Goal: Transaction & Acquisition: Purchase product/service

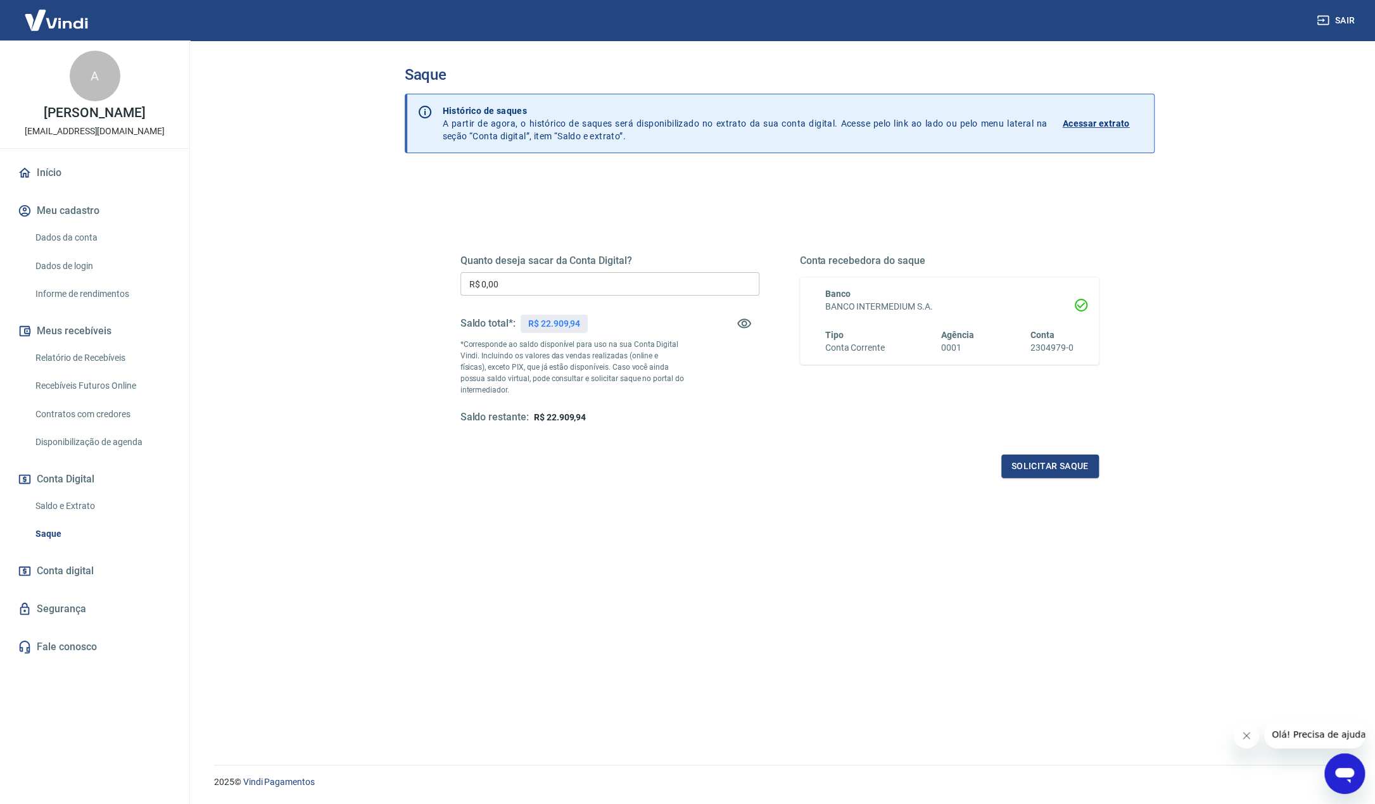
click at [826, 587] on div "Quanto deseja sacar da Conta Digital? R$ 0,00 ​ Saldo total*: R$ 22.909,94 *Cor…" at bounding box center [780, 508] width 750 height 669
click at [1220, 673] on main "Saque Histórico de saques A partir de agora, o histórico de saques será disponi…" at bounding box center [779, 423] width 1191 height 764
click at [992, 650] on div "Quanto deseja sacar da Conta Digital? R$ 0,00 ​ Saldo total*: R$ 22.909,94 *Cor…" at bounding box center [780, 508] width 750 height 669
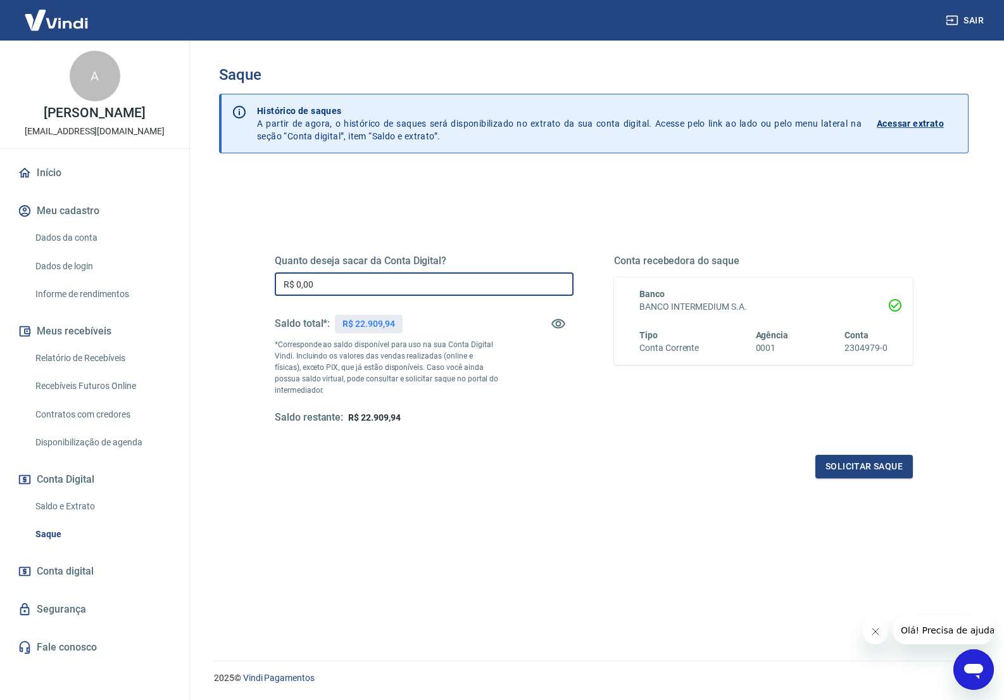
click at [346, 294] on input "R$ 0,00" at bounding box center [424, 283] width 299 height 23
drag, startPoint x: 252, startPoint y: 281, endPoint x: 130, endPoint y: 280, distance: 121.6
click at [131, 279] on div "Sair A [PERSON_NAME] [EMAIL_ADDRESS][DOMAIN_NAME] Início Meu cadastro Dados da …" at bounding box center [502, 350] width 1004 height 700
type input "R$ 22.909,94"
click at [845, 464] on button "Solicitar saque" at bounding box center [865, 466] width 98 height 23
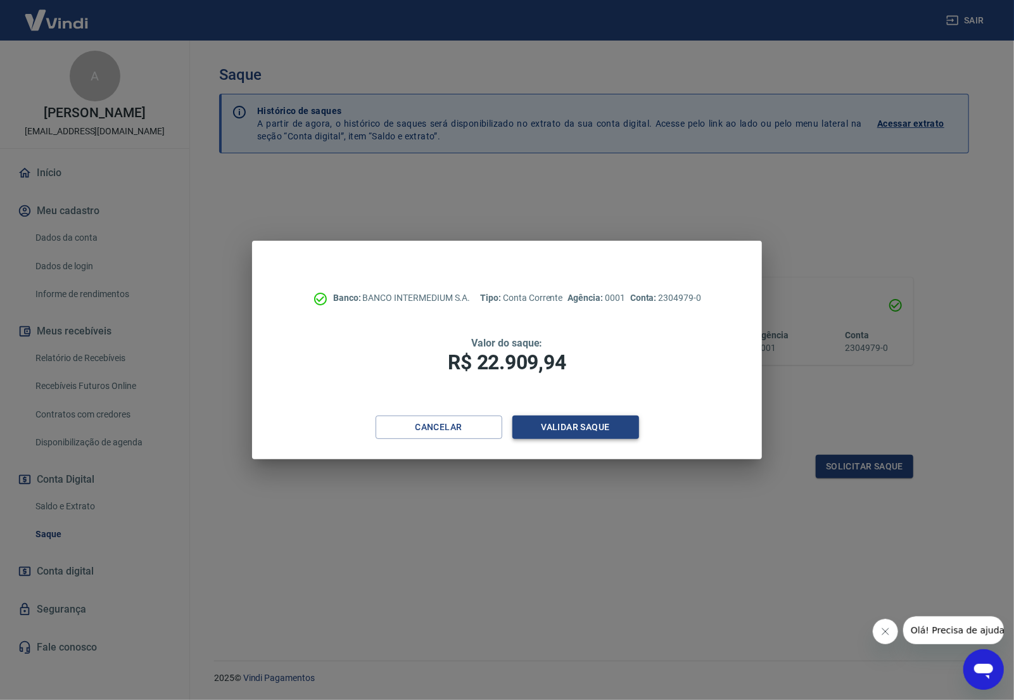
click at [614, 429] on button "Validar saque" at bounding box center [575, 426] width 127 height 23
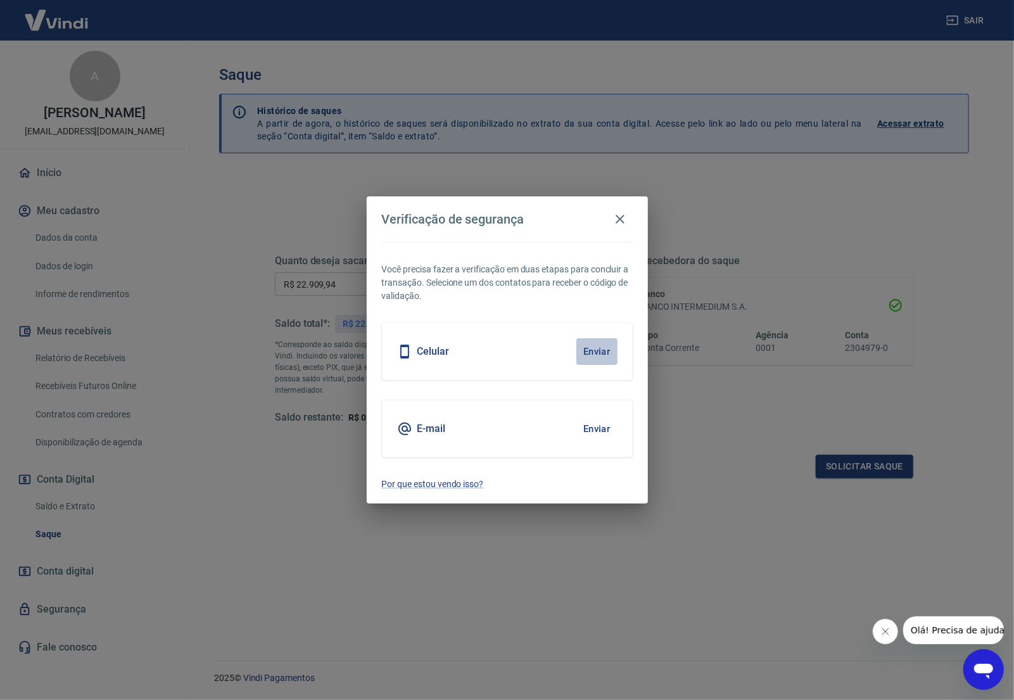
click at [593, 350] on button "Enviar" at bounding box center [596, 351] width 41 height 27
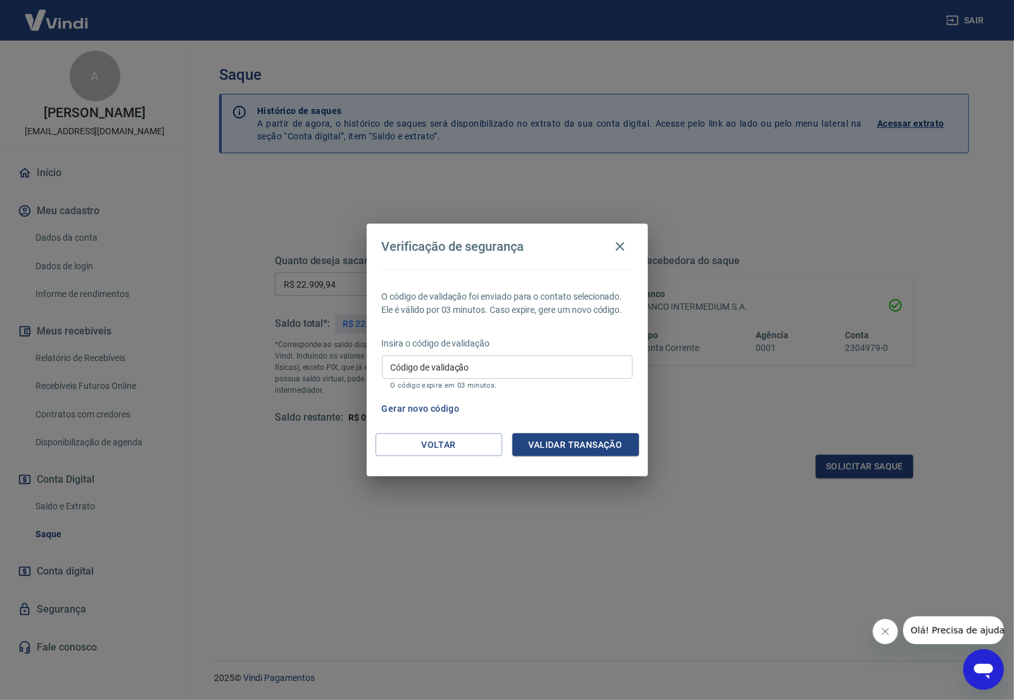
click at [467, 350] on div "Insira o código de validação Código de validação Código de validação O código e…" at bounding box center [507, 364] width 251 height 55
click at [475, 365] on input "Código de validação" at bounding box center [507, 366] width 251 height 23
click at [433, 370] on input "Código de validação" at bounding box center [507, 366] width 251 height 23
click at [995, 671] on div "Open messaging window" at bounding box center [983, 669] width 38 height 38
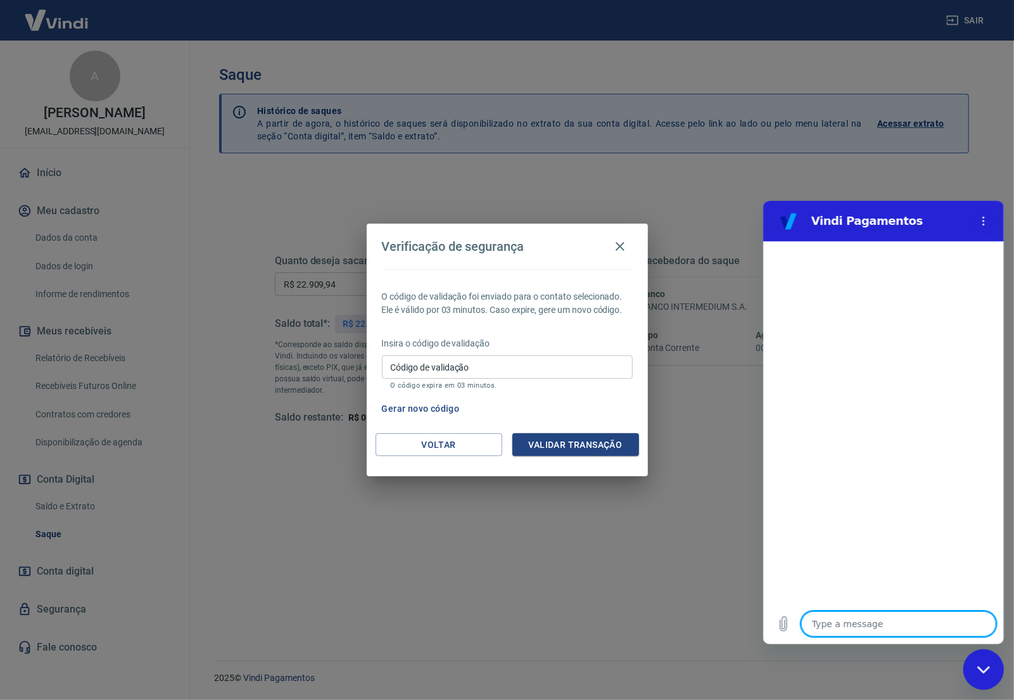
click at [865, 624] on textarea at bounding box center [898, 623] width 195 height 25
type textarea "n"
type textarea "x"
type textarea "nã"
type textarea "x"
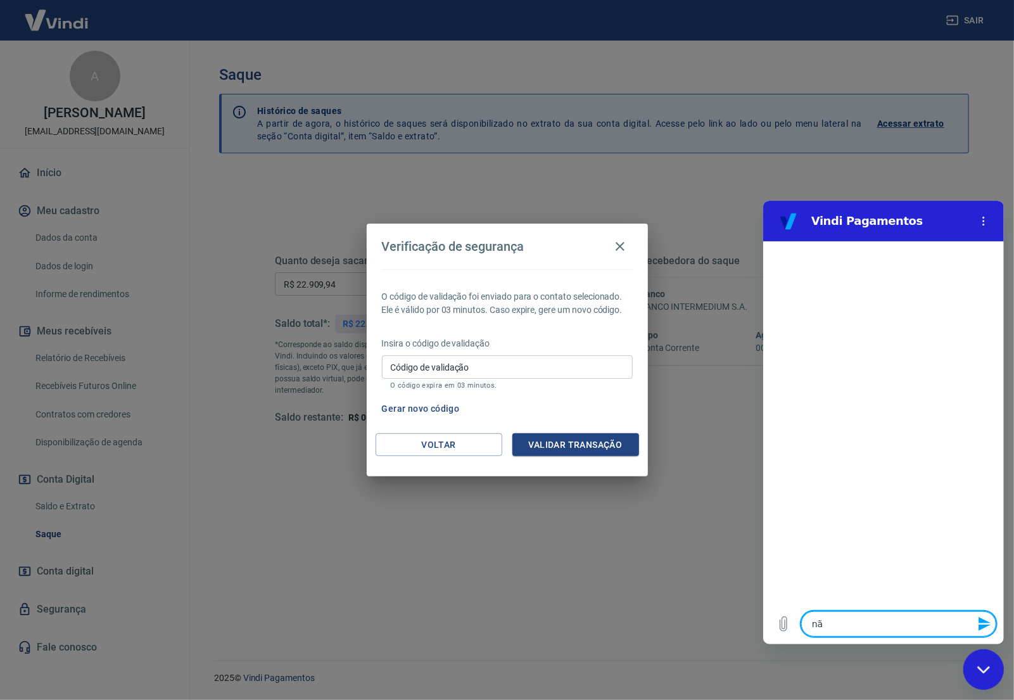
type textarea "não"
type textarea "x"
type textarea "não"
type textarea "x"
type textarea "não e"
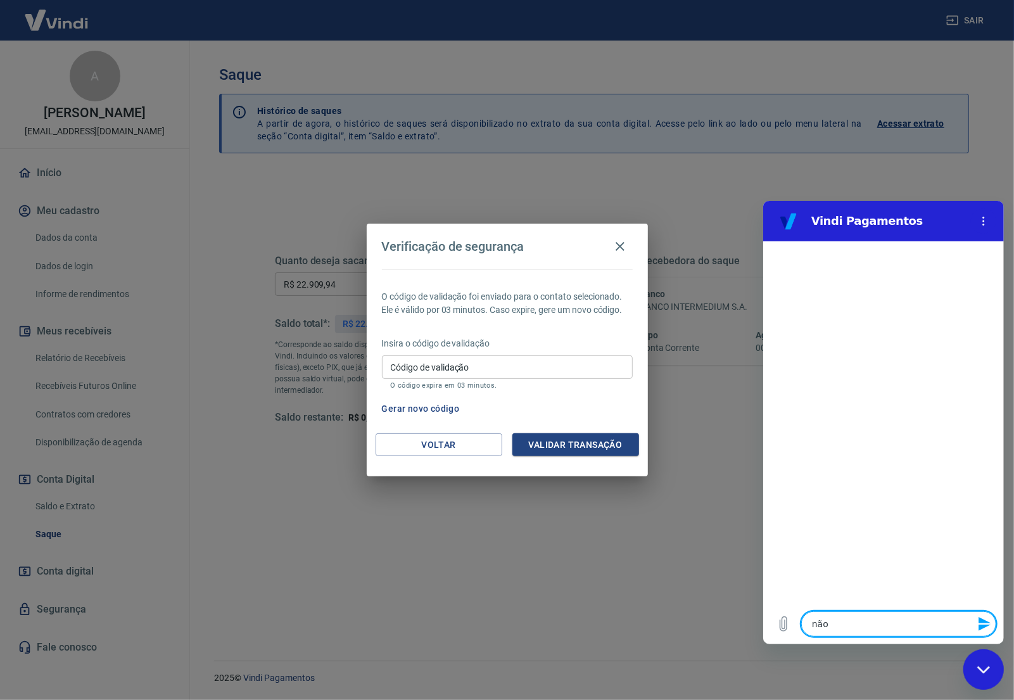
type textarea "x"
type textarea "não es"
type textarea "x"
type textarea "não est"
type textarea "x"
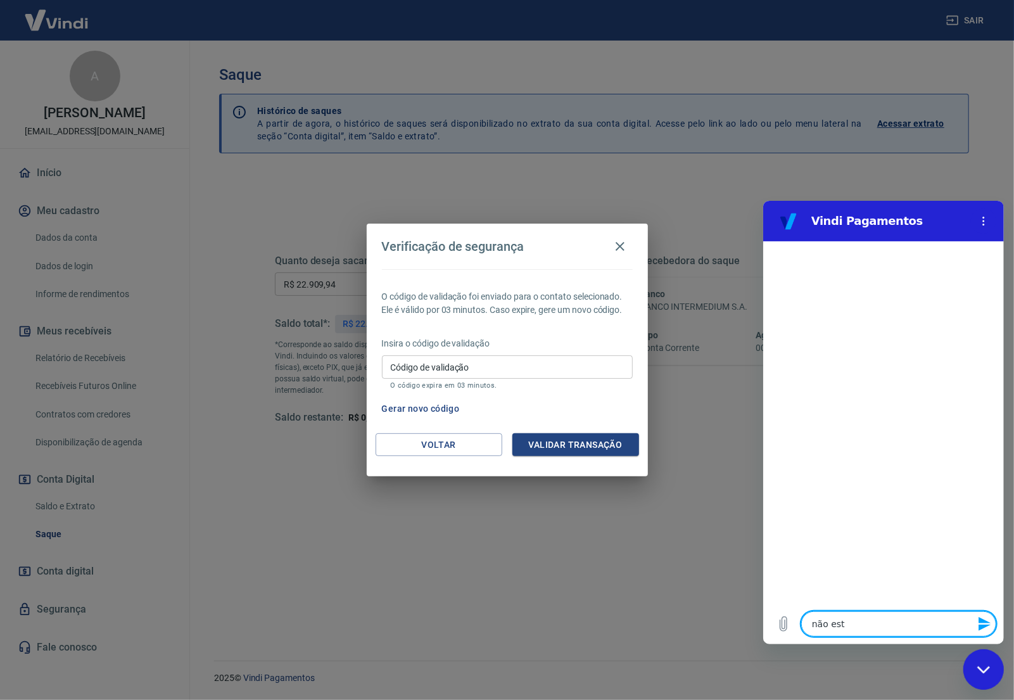
type textarea "não esto"
type textarea "x"
type textarea "não estou"
type textarea "x"
type textarea "não estou"
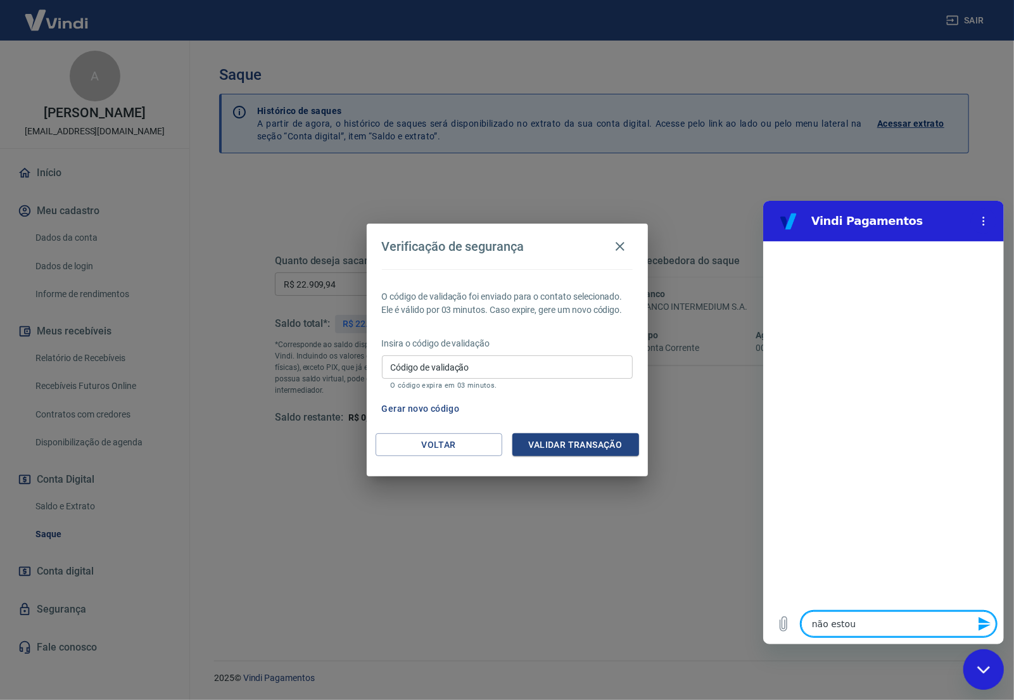
type textarea "x"
type textarea "não estou r"
type textarea "x"
type textarea "não estou re"
type textarea "x"
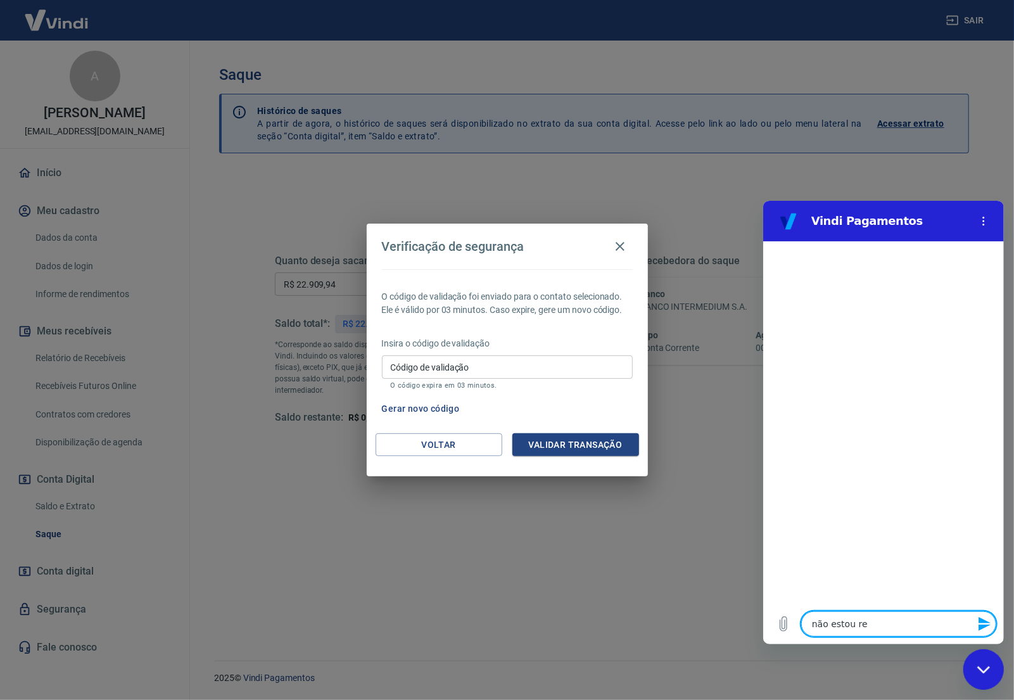
type textarea "não estou rec"
type textarea "x"
type textarea "não estou rece"
type textarea "x"
type textarea "não estou receb"
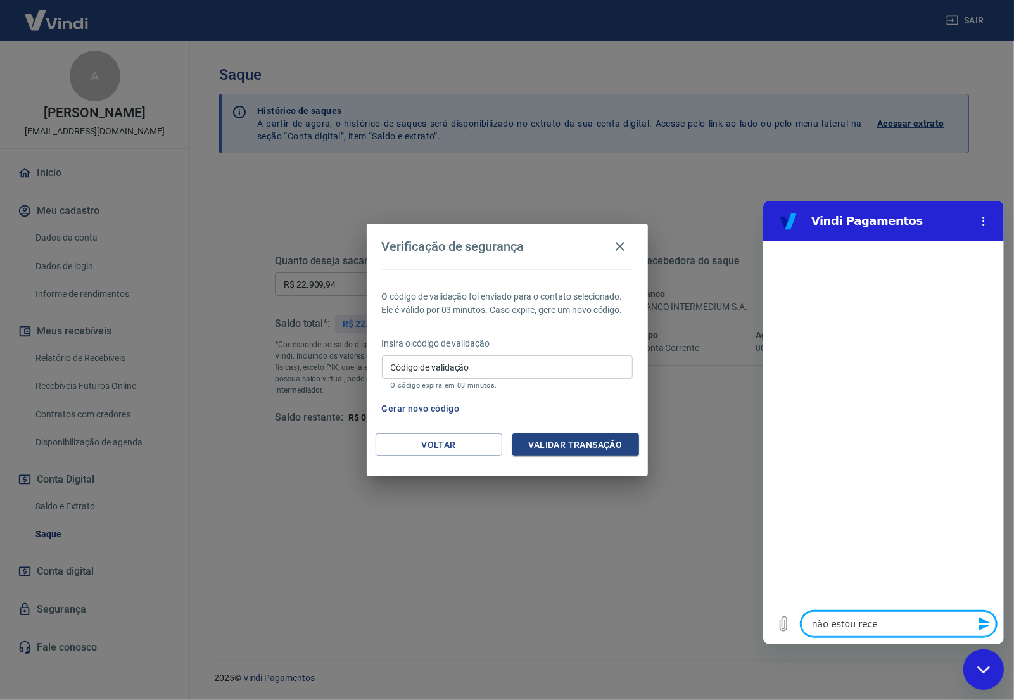
type textarea "x"
type textarea "não estou recebe"
type textarea "x"
type textarea "não estou receben"
type textarea "x"
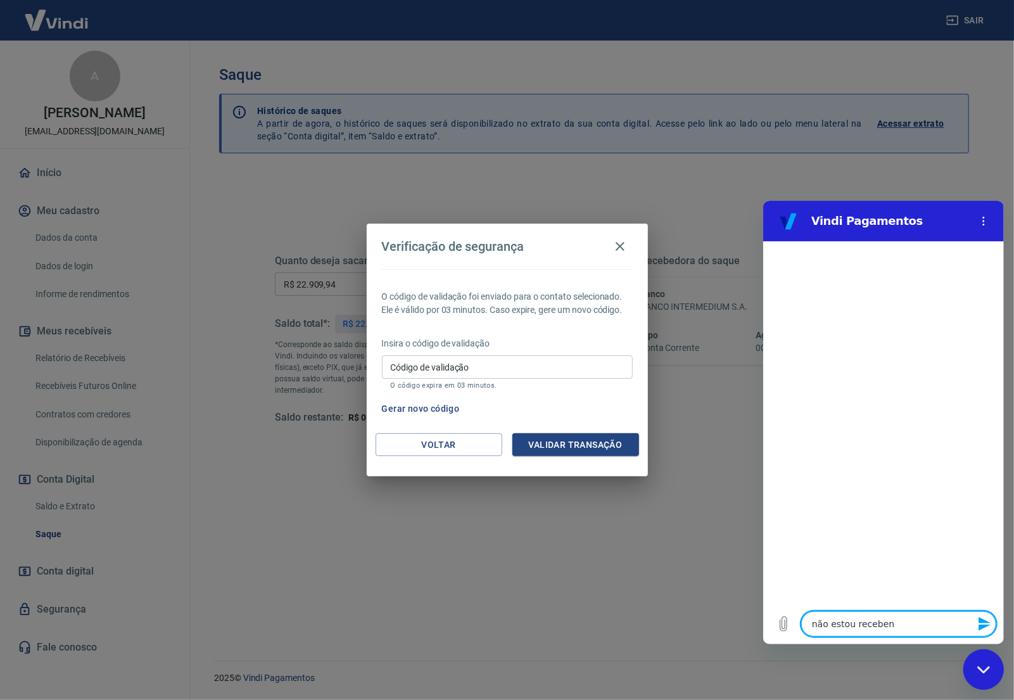
type textarea "não estou recebend"
type textarea "x"
type textarea "não estou recebendo"
type textarea "x"
type textarea "não estou recebendo"
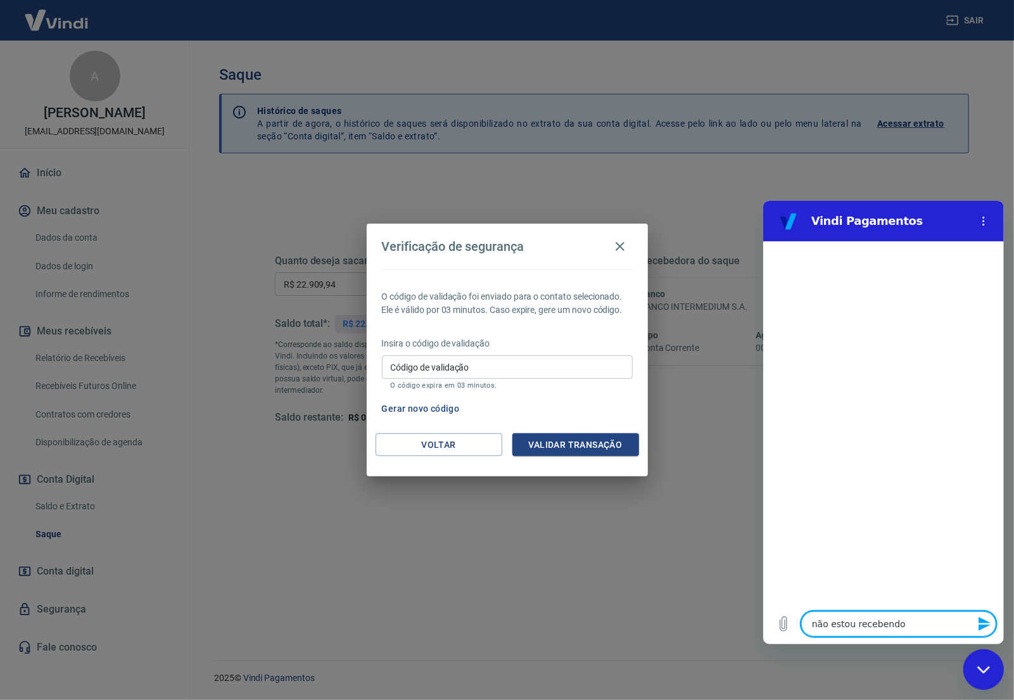
type textarea "x"
type textarea "não estou recebendo c"
type textarea "x"
type textarea "não estou recebendo có"
type textarea "x"
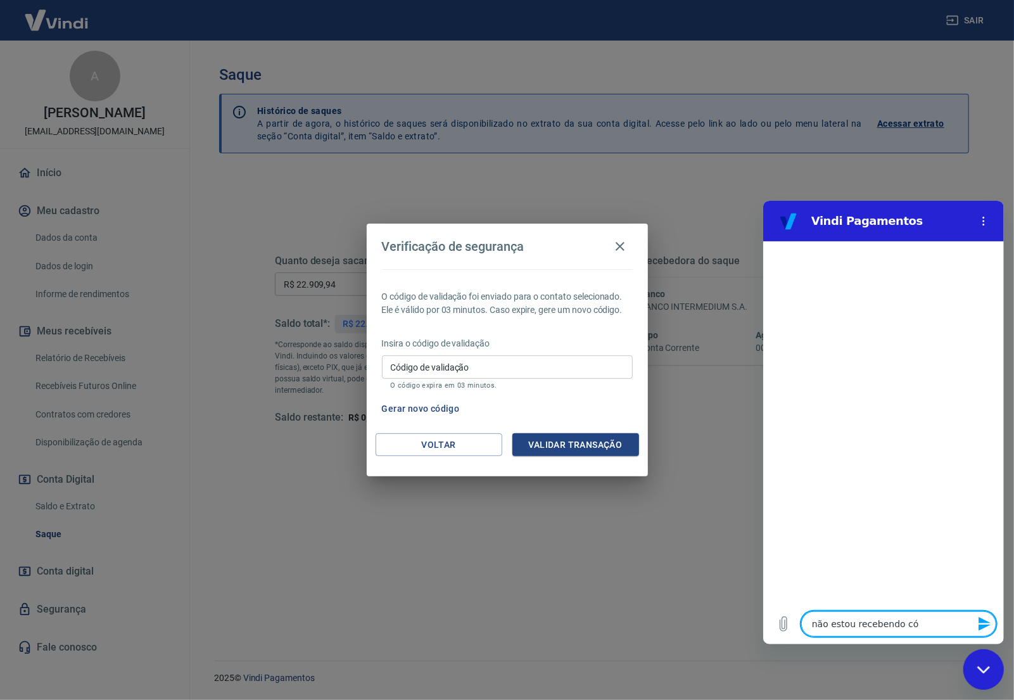
type textarea "não estou recebendo cód"
type textarea "x"
type textarea "não estou recebendo códi"
type textarea "x"
type textarea "não estou recebendo códig"
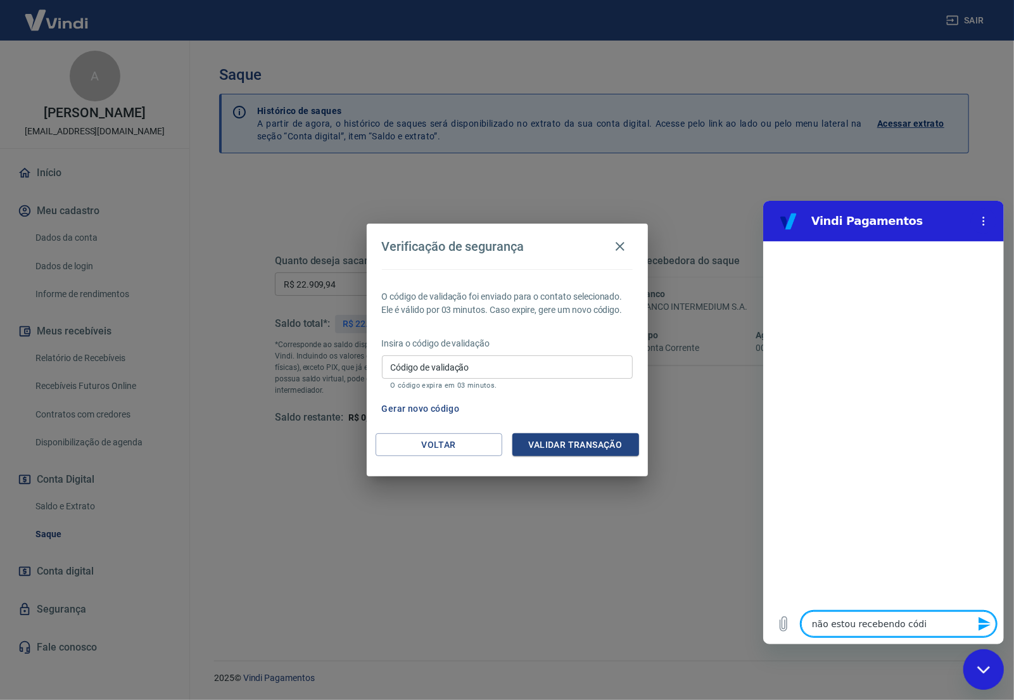
type textarea "x"
type textarea "não estou recebendo código"
type textarea "x"
type textarea "não estou recebendo código"
type textarea "x"
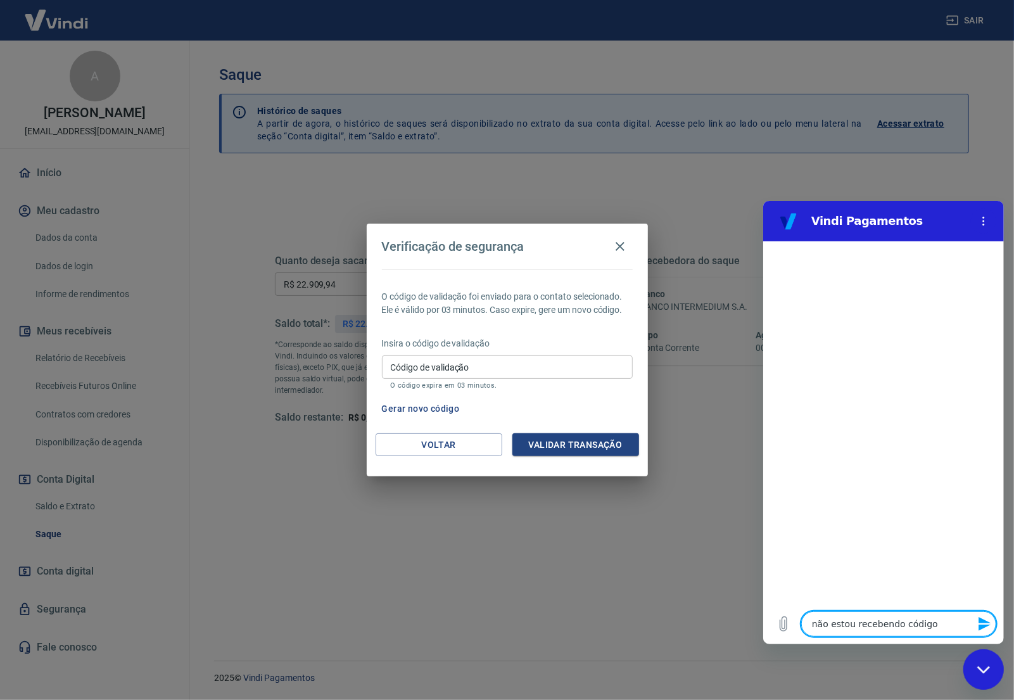
type textarea "não estou recebendo código v"
type textarea "x"
type textarea "não estou recebendo código vi"
type textarea "x"
type textarea "não estou recebendo código via"
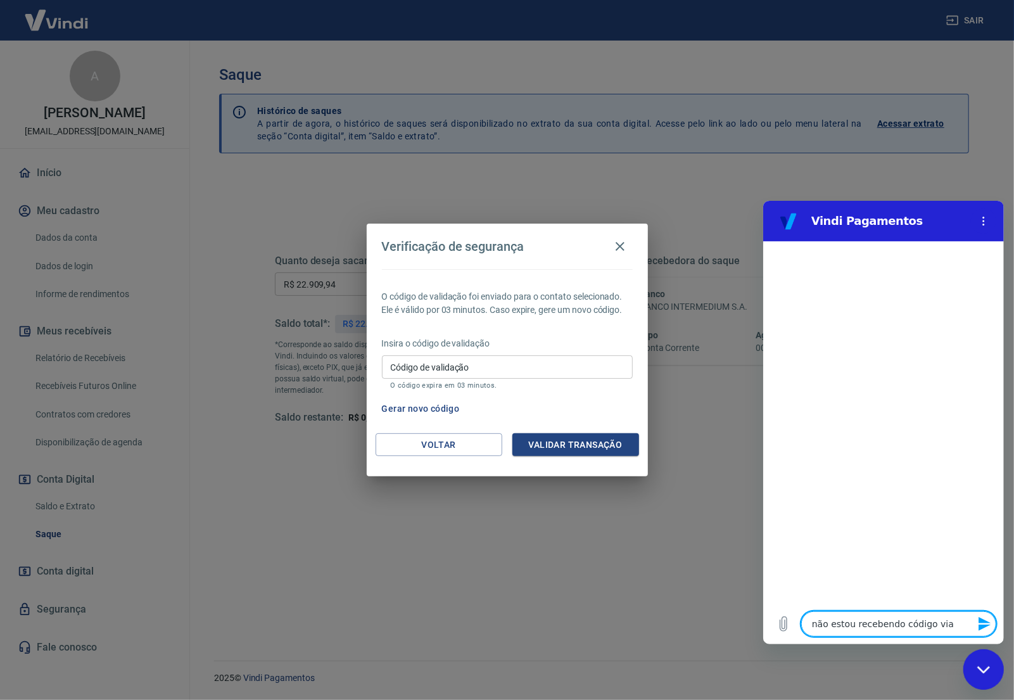
type textarea "x"
type textarea "não estou recebendo código via sms para autori"
type textarea "x"
type textarea "não estou recebendo código via sms para autoriz"
type textarea "x"
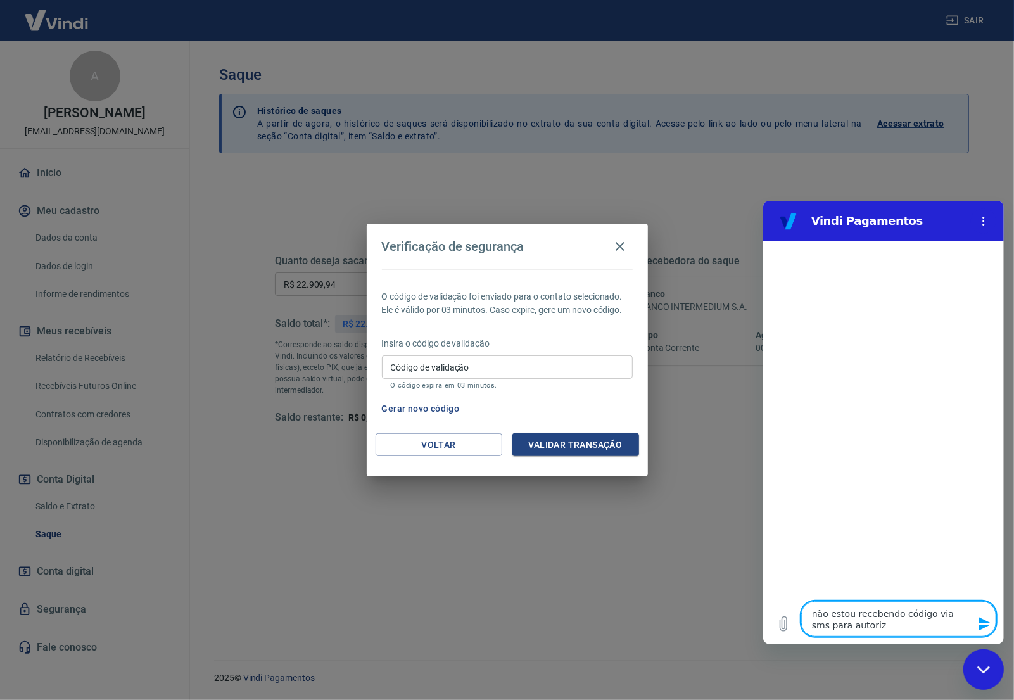
type textarea "não estou recebendo código via sms para autoriza"
type textarea "x"
type textarea "não estou recebendo código via sms para autorizar"
type textarea "x"
type textarea "não estou recebendo código via sms para autorizar"
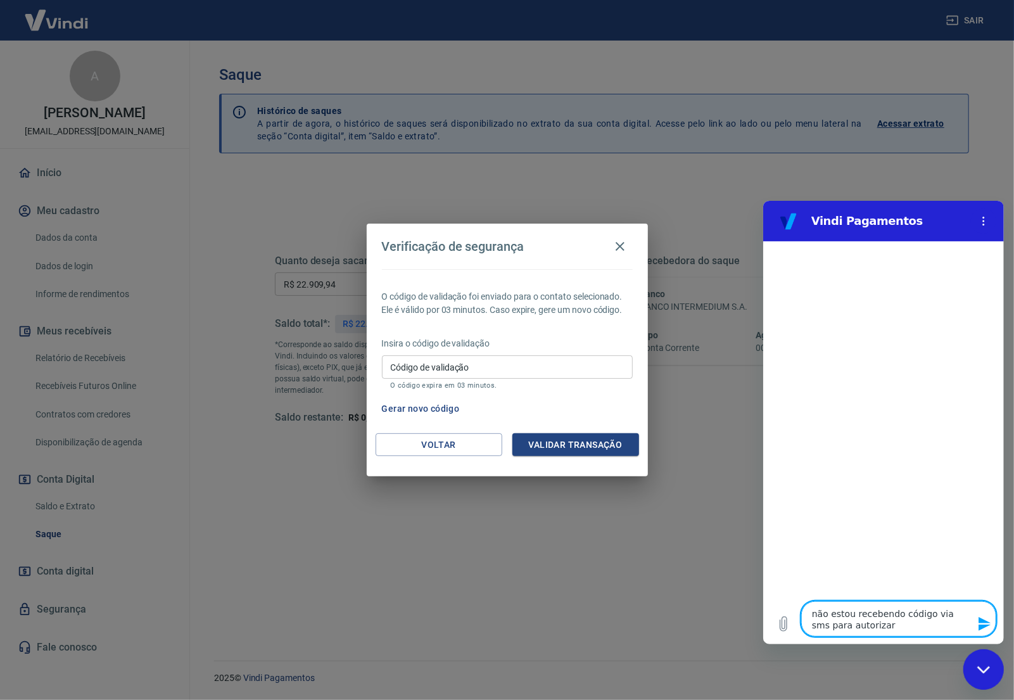
type textarea "x"
type textarea "não estou recebendo código via sms para autorizar o"
type textarea "x"
type textarea "não estou recebendo código via sms para autorizar o"
type textarea "x"
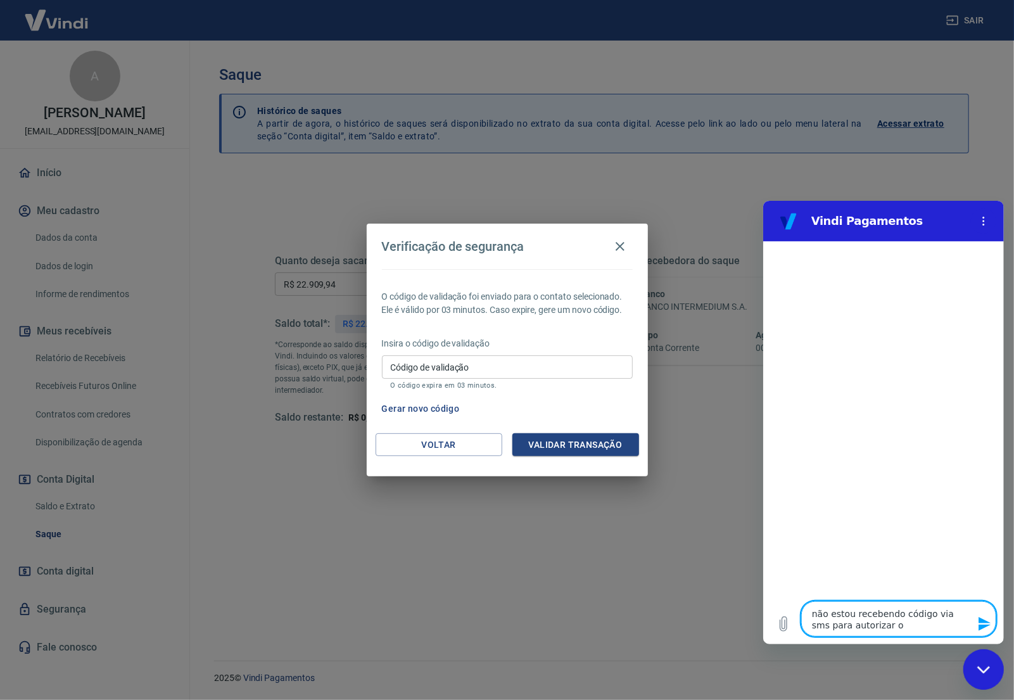
type textarea "não estou recebendo código via sms para autorizar o s"
type textarea "x"
type textarea "não estou recebendo código via sms para autorizar o sa"
type textarea "x"
type textarea "não estou recebendo código via sms para autorizar o saq"
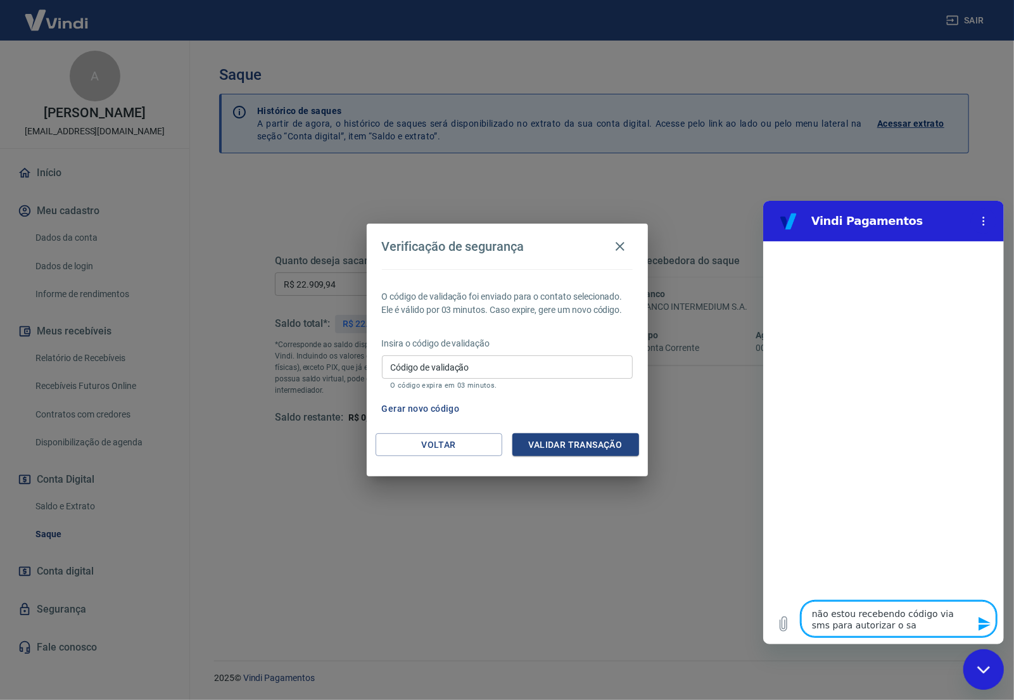
type textarea "x"
type textarea "não estou recebendo código via sms para autorizar o saqu"
type textarea "x"
type textarea "não estou recebendo código via sms para autorizar o saque"
type textarea "x"
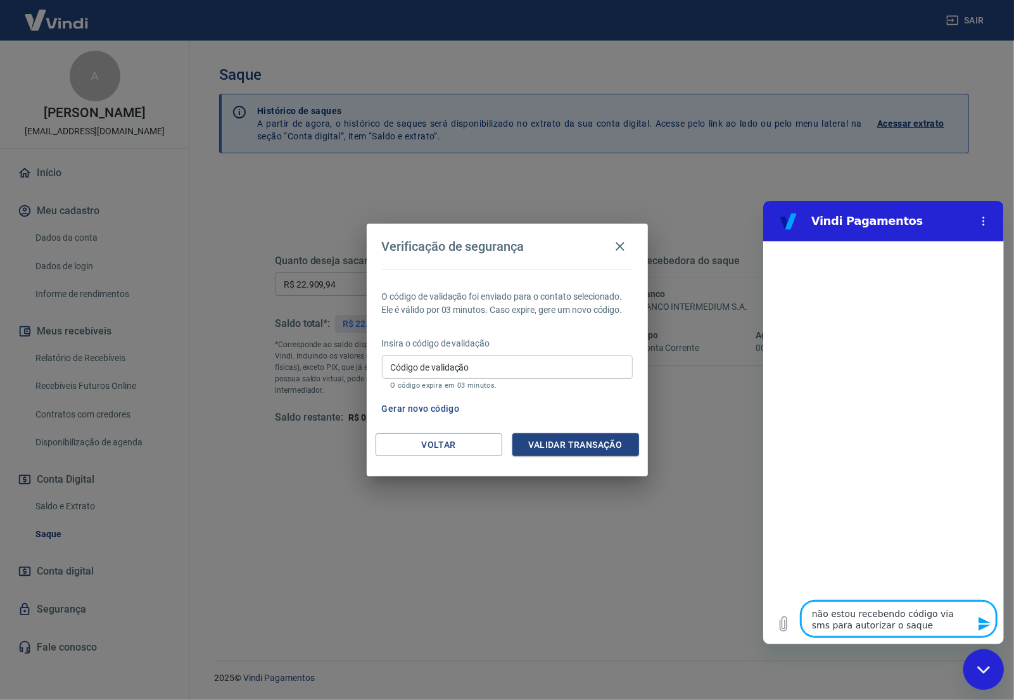
drag, startPoint x: 894, startPoint y: 610, endPoint x: 996, endPoint y: 629, distance: 103.7
click at [896, 610] on textarea "não estou recebendo código via sms para autorizar o saque" at bounding box center [898, 617] width 195 height 35
type textarea "não estou recebendo ocódigo via sms para autorizar o saque"
type textarea "x"
type textarea "não estou recebendo o código via sms para autorizar o saque"
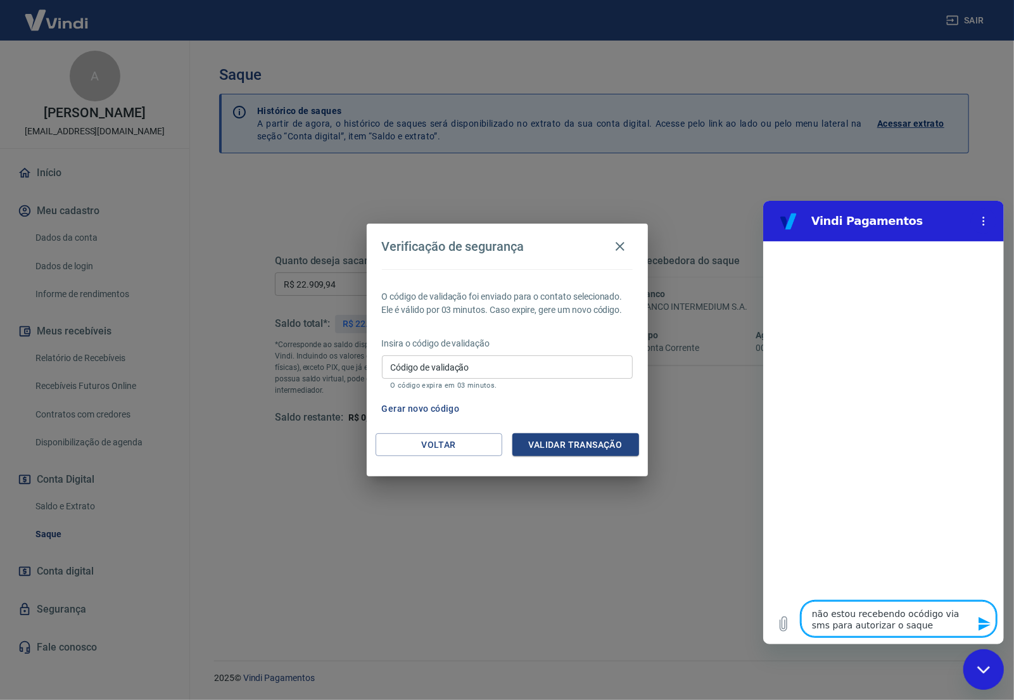
type textarea "x"
type textarea "não estou recebendo o código via sms para autorizar o saque"
click at [984, 625] on icon "Send message" at bounding box center [984, 623] width 12 height 14
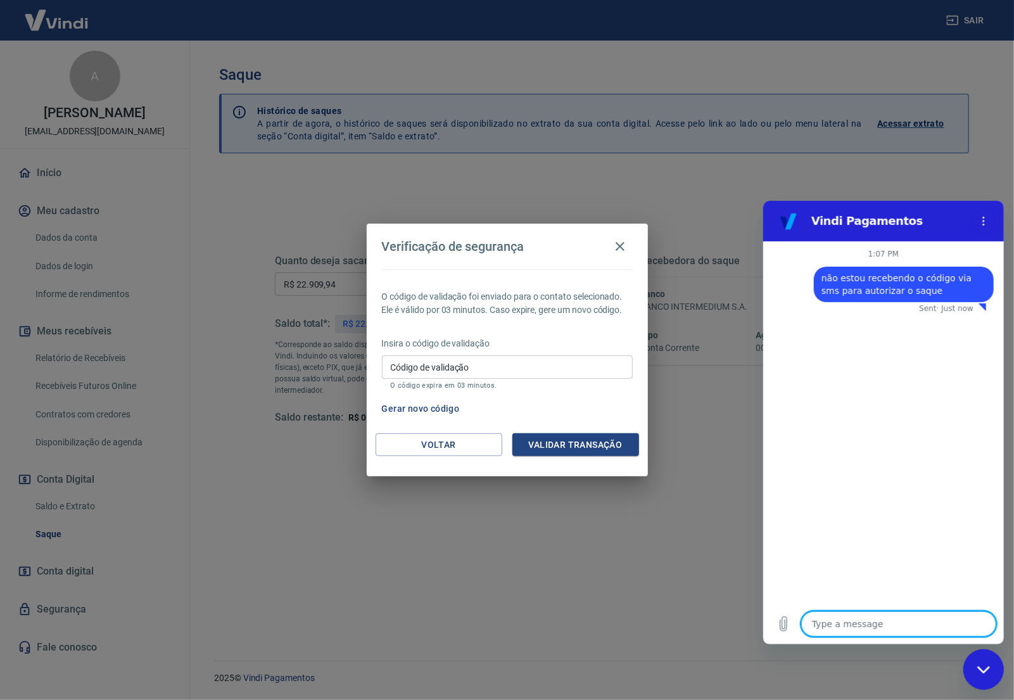
click at [873, 623] on textarea at bounding box center [898, 623] width 195 height 25
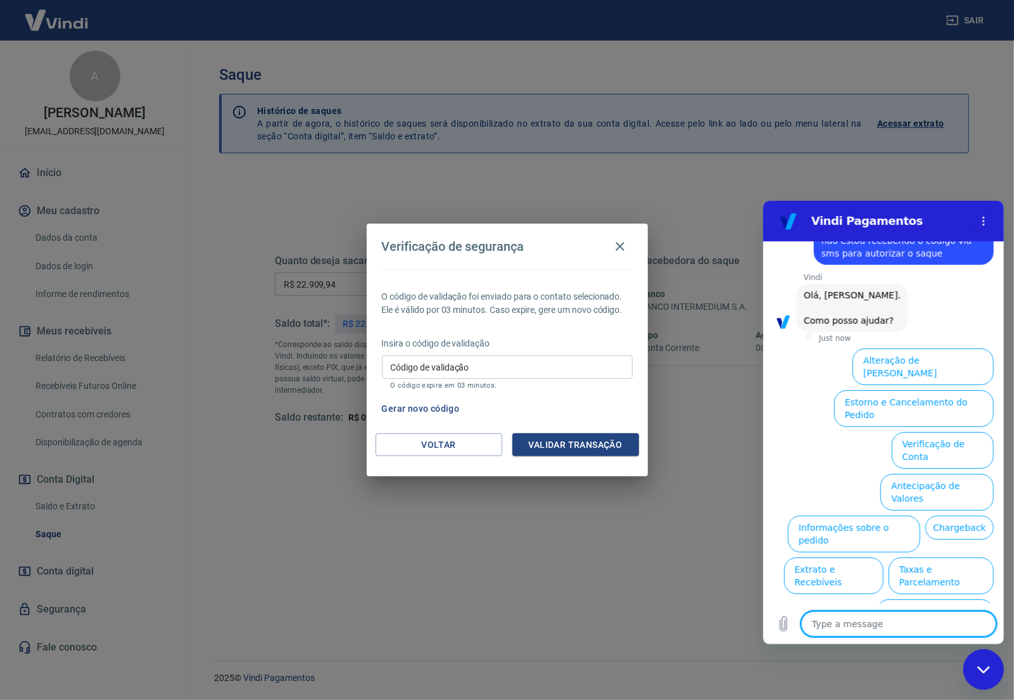
scroll to position [39, 0]
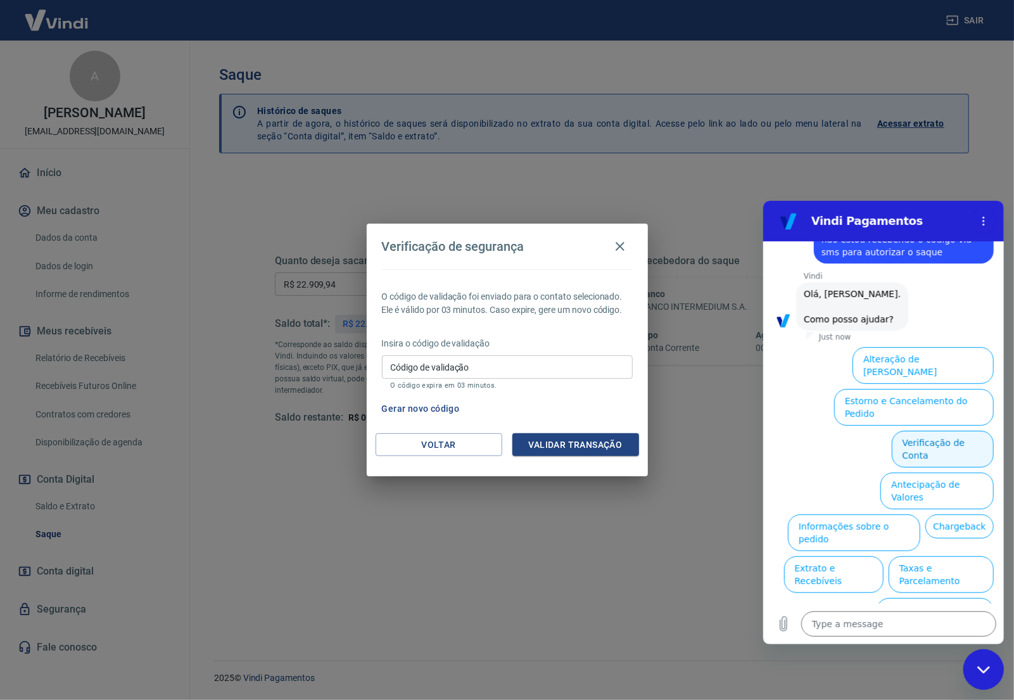
click at [949, 430] on button "Verificação de Conta" at bounding box center [942, 448] width 102 height 37
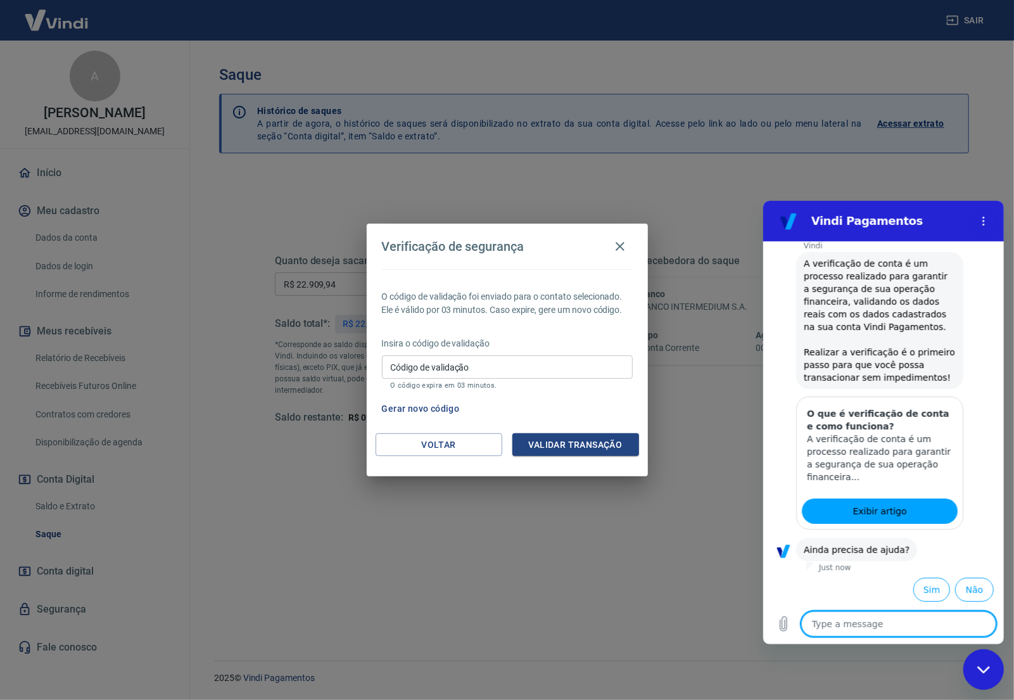
scroll to position [167, 0]
click at [923, 589] on button "Sim" at bounding box center [931, 588] width 37 height 24
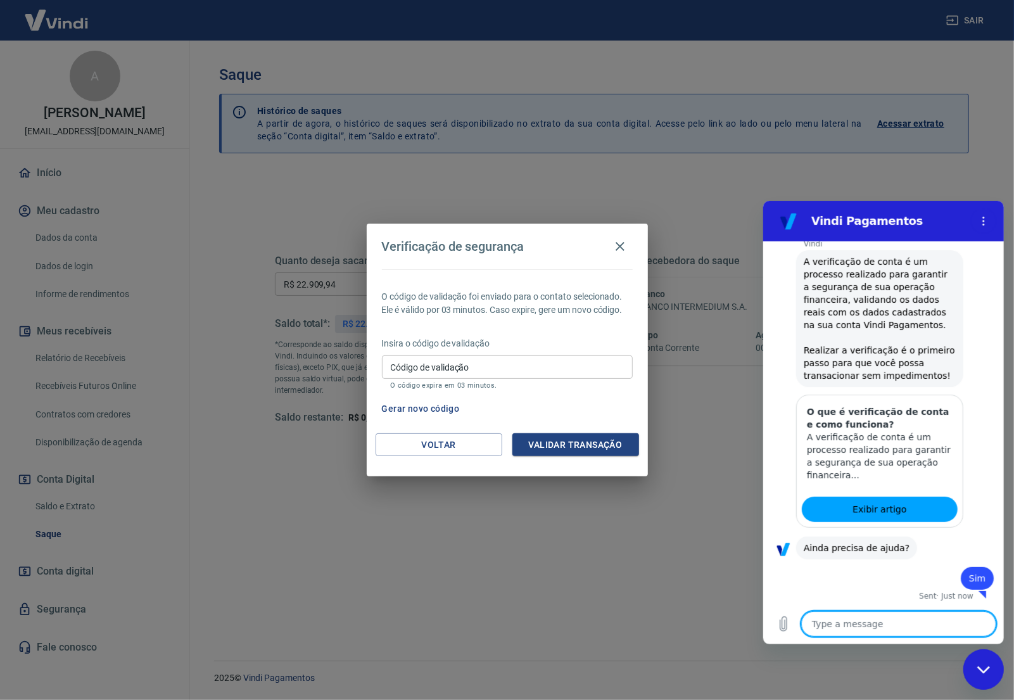
type textarea "x"
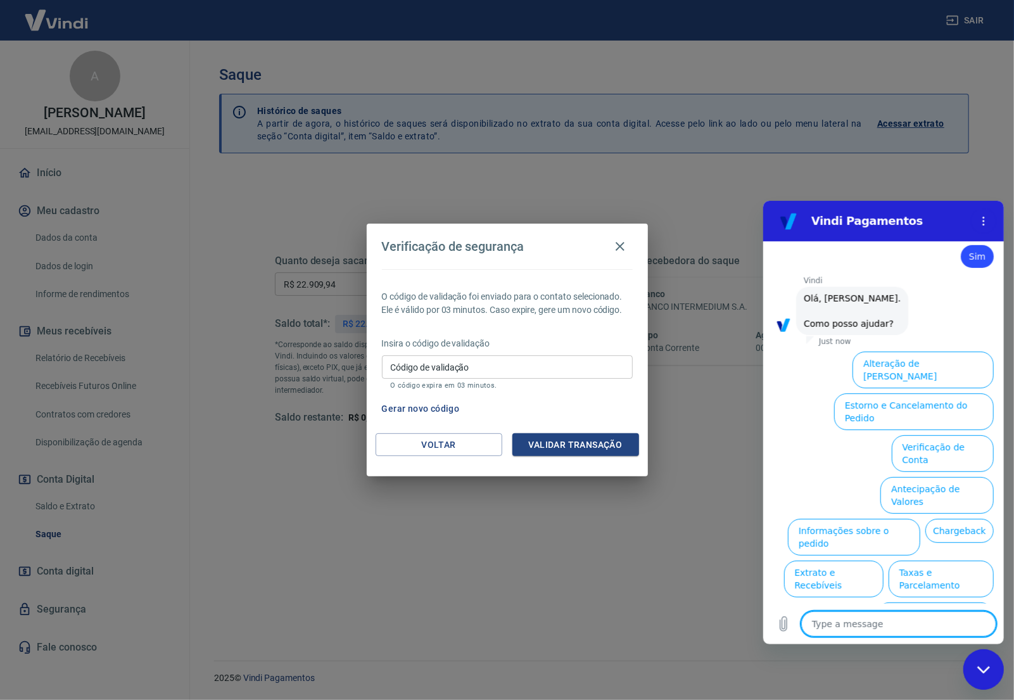
scroll to position [494, 0]
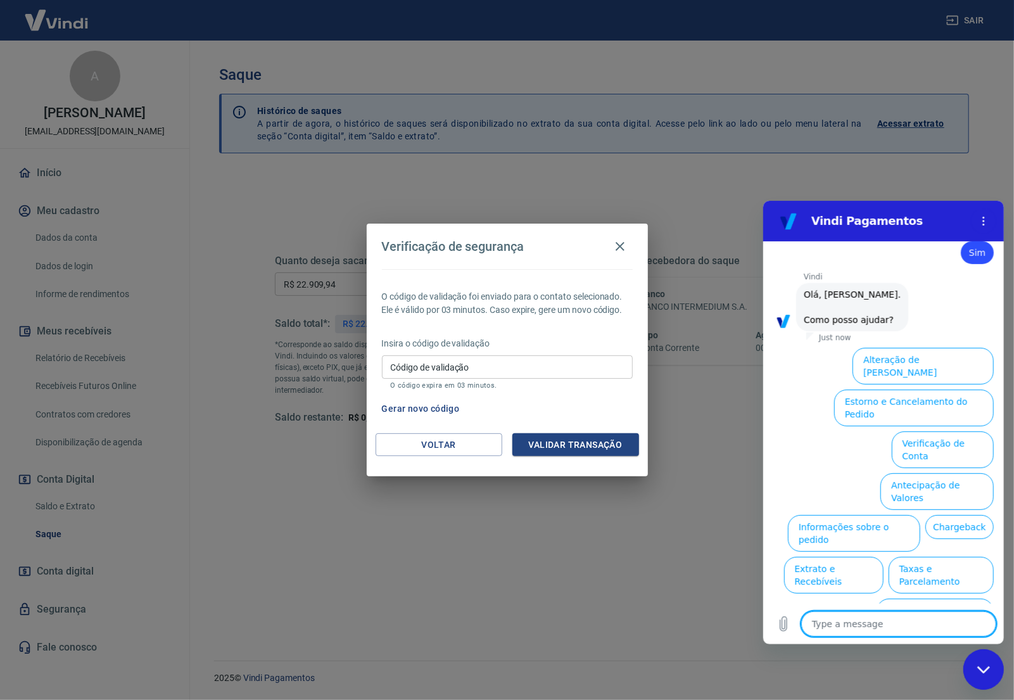
click at [875, 626] on textarea at bounding box center [898, 623] width 195 height 25
type textarea "A"
type textarea "x"
type textarea "At"
type textarea "x"
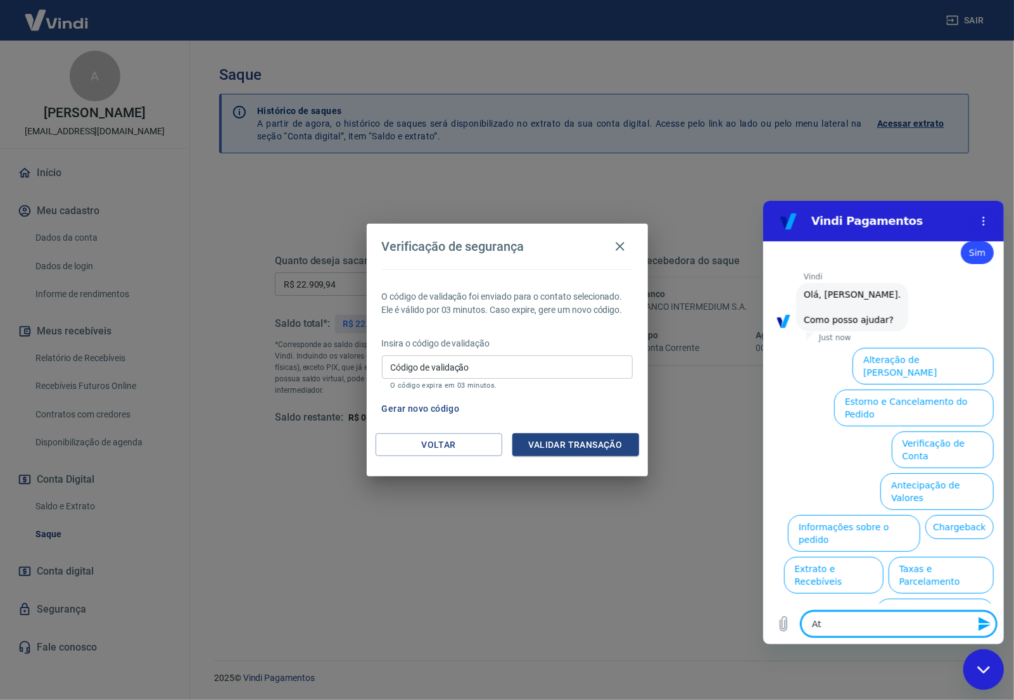
type textarea "Ate"
type textarea "x"
type textarea "Aten"
type textarea "x"
type textarea "Atend"
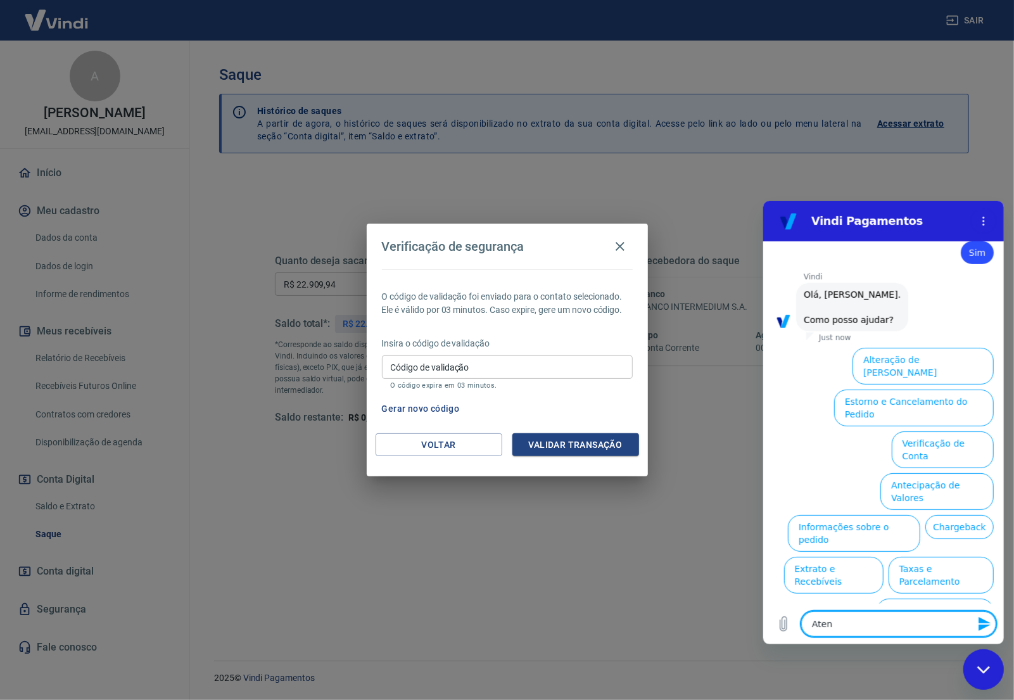
type textarea "x"
type textarea "Atende"
type textarea "x"
type textarea "Atenden"
type textarea "x"
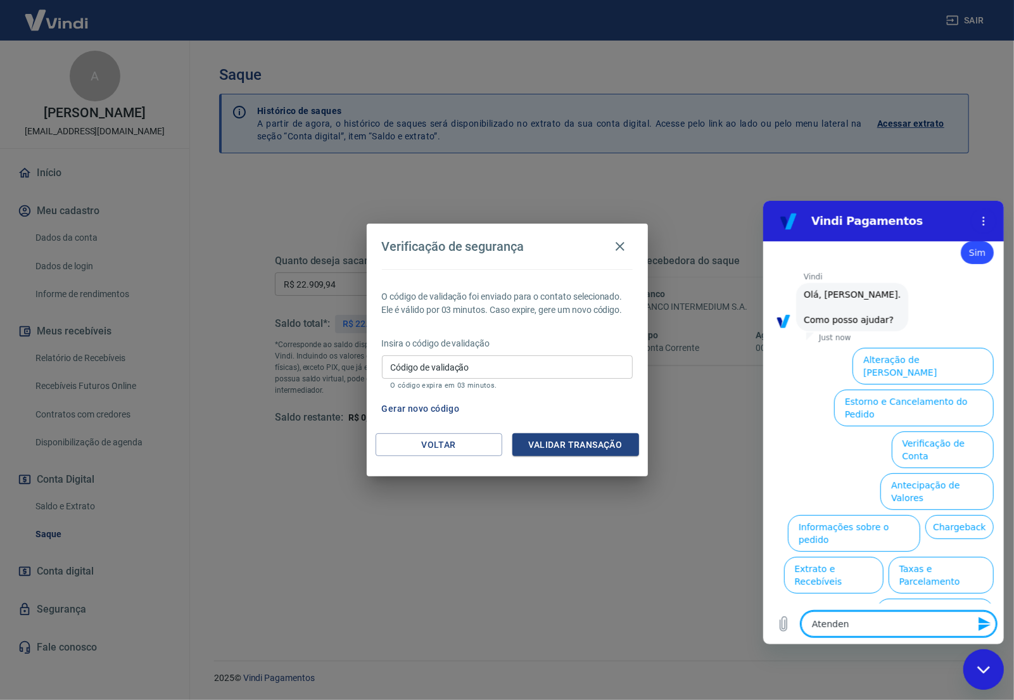
type textarea "Atendent"
type textarea "x"
type textarea "Atendente"
type textarea "x"
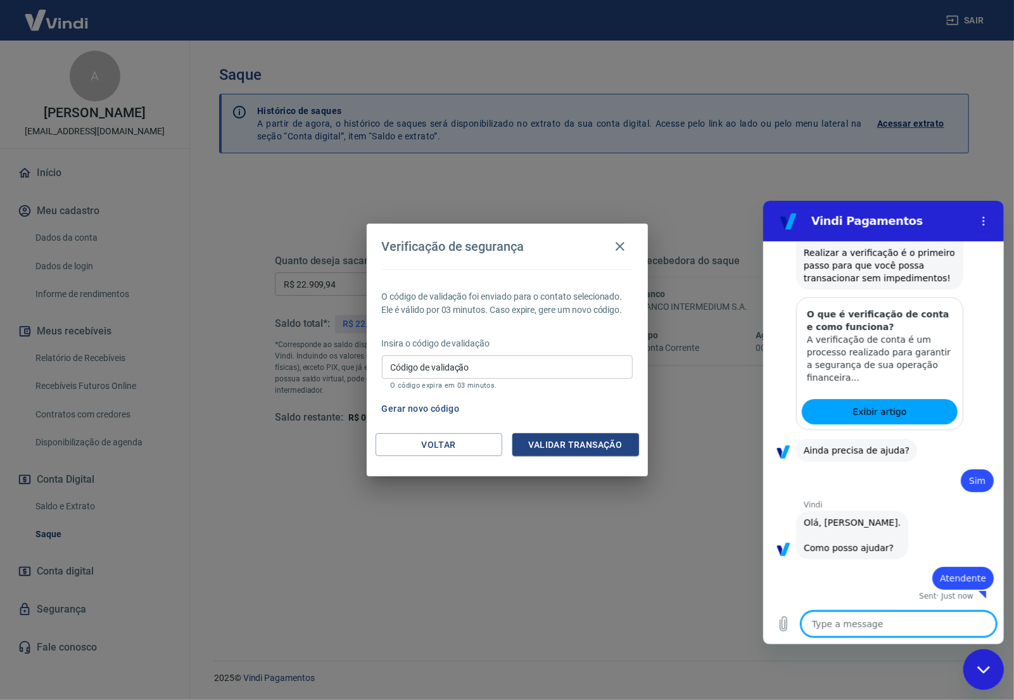
type textarea "x"
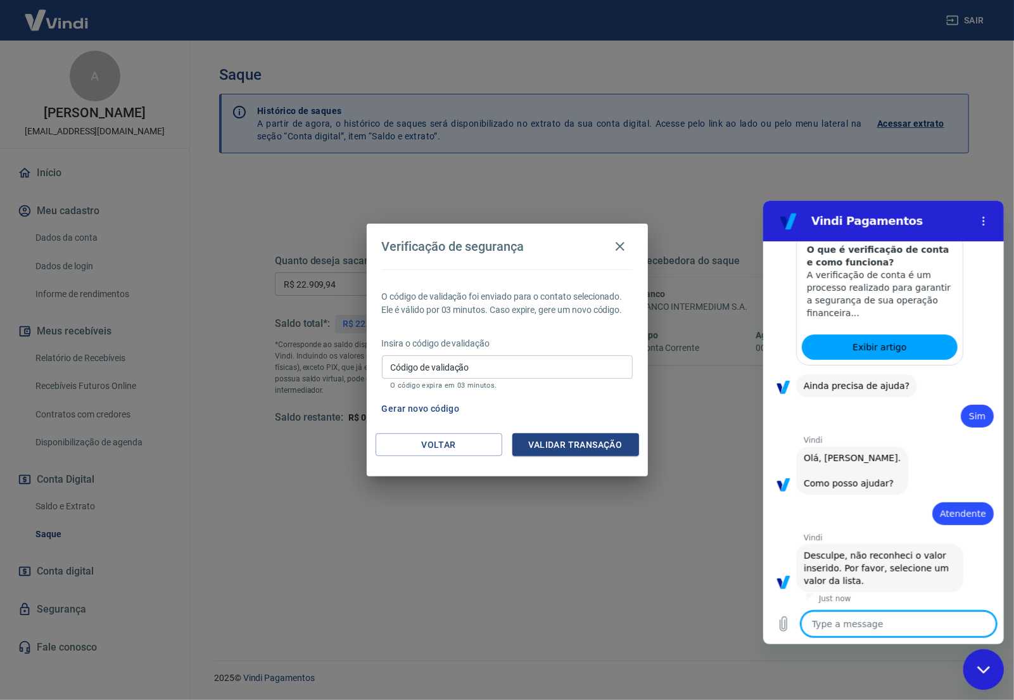
scroll to position [333, 0]
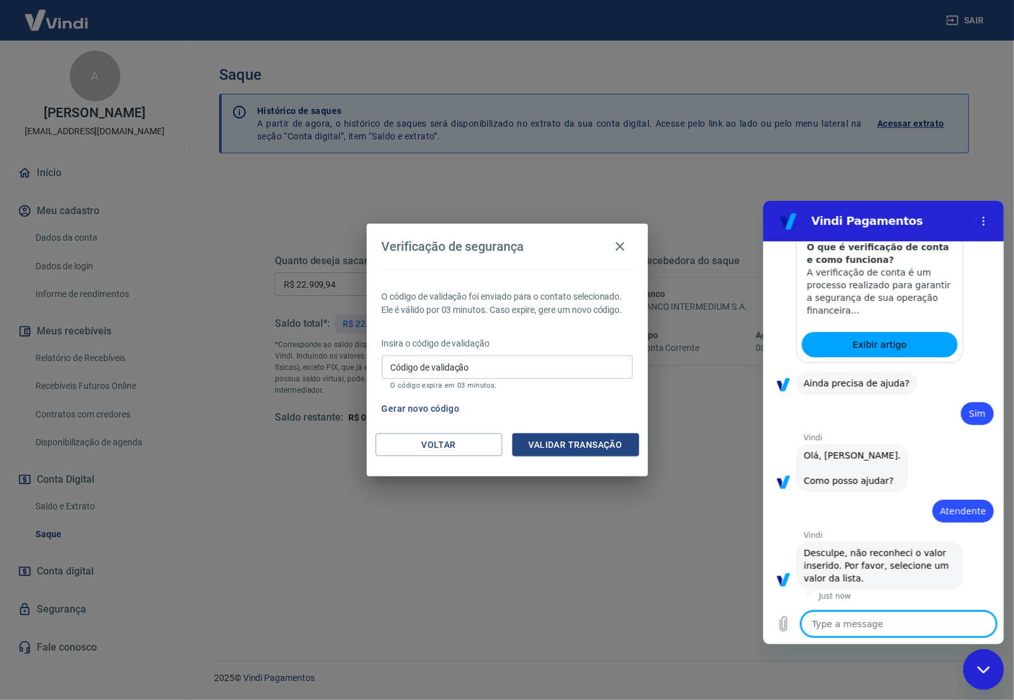
click at [859, 626] on textarea at bounding box center [898, 623] width 195 height 25
type textarea "F"
type textarea "x"
type textarea "Fa"
type textarea "x"
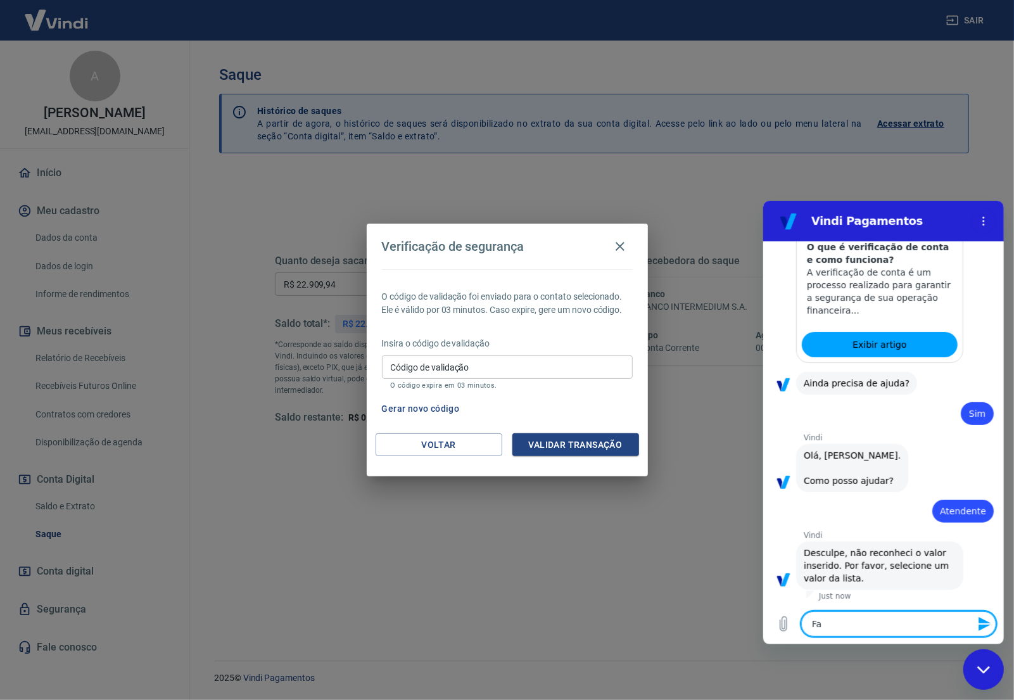
type textarea "Fal"
type textarea "x"
type textarea "Fala"
type textarea "x"
type textarea "Falar"
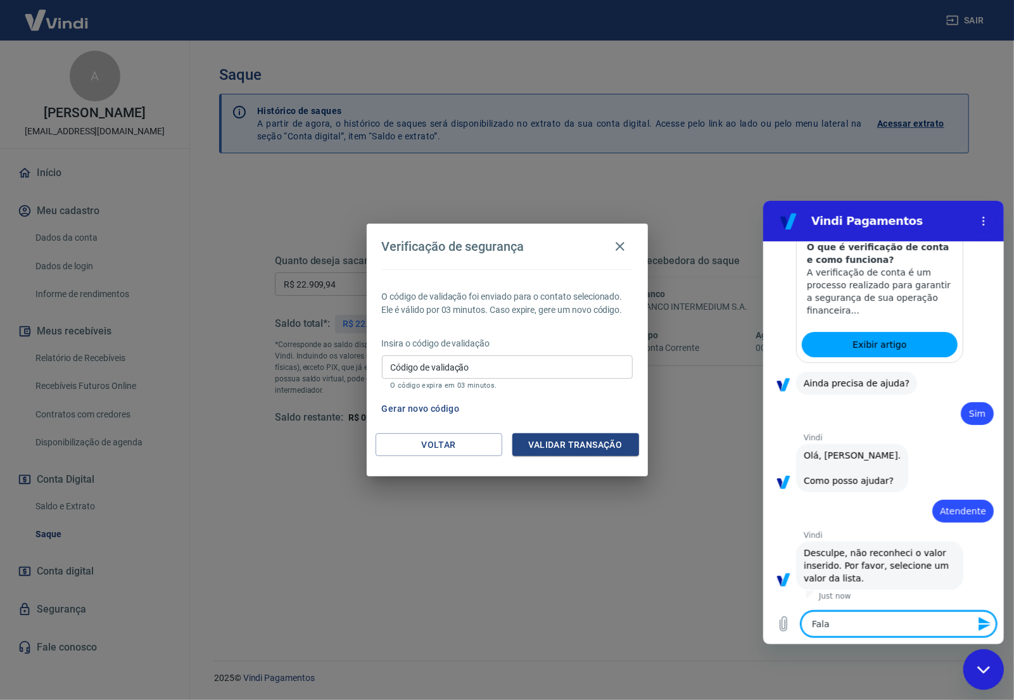
type textarea "x"
type textarea "Falar"
type textarea "x"
type textarea "Falar c"
type textarea "x"
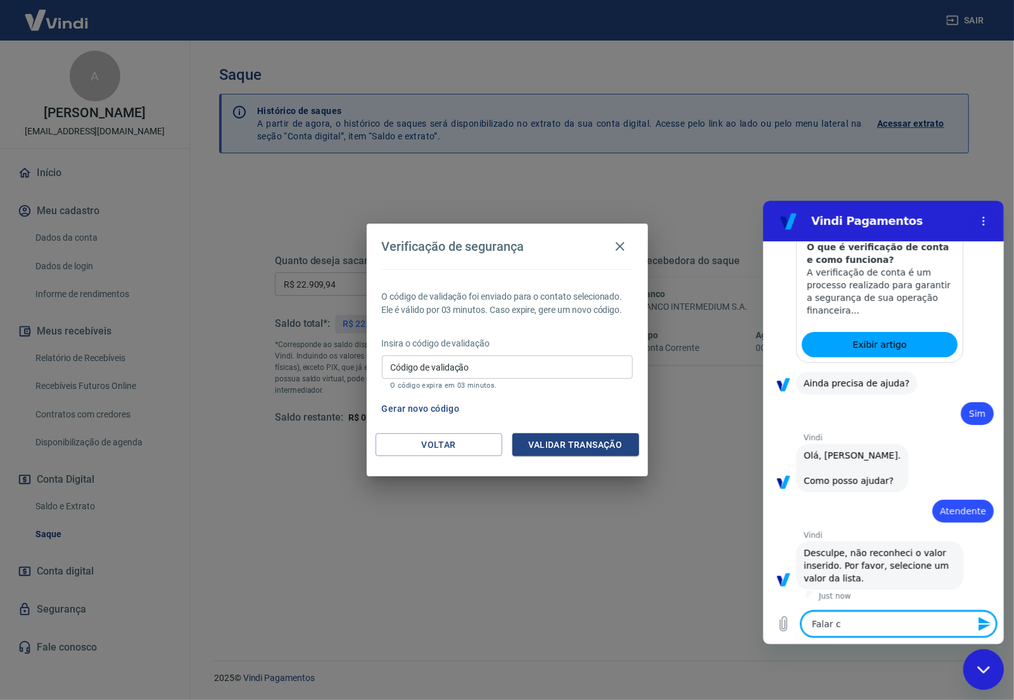
type textarea "Falar co"
type textarea "x"
type textarea "Falar com"
type textarea "x"
type textarea "Falar com"
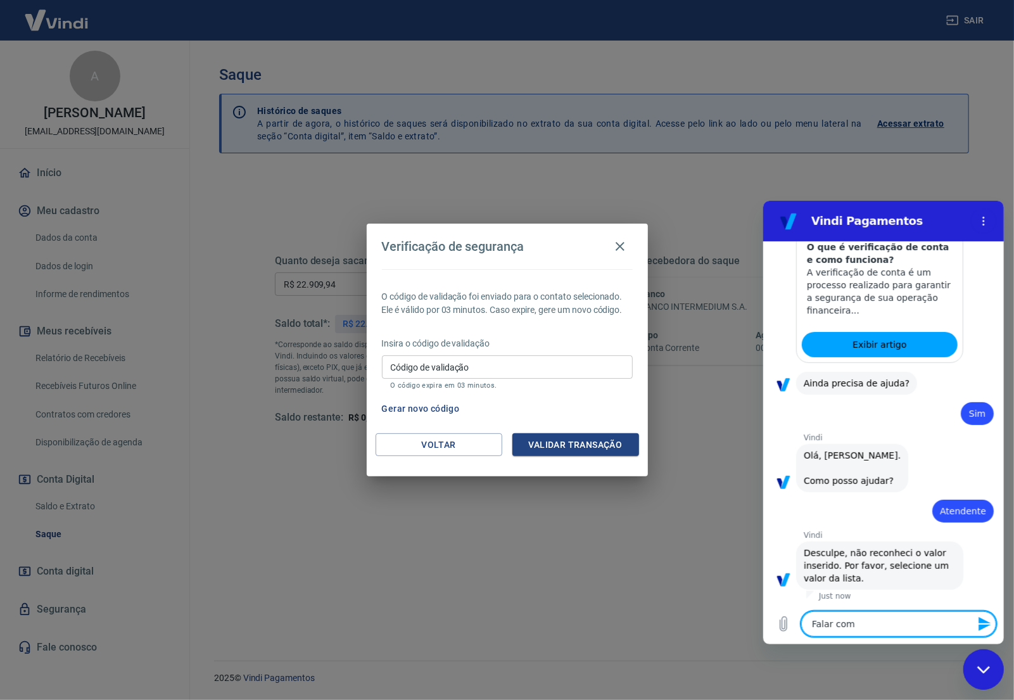
type textarea "x"
type textarea "Falar com a"
type textarea "x"
type textarea "Falar com at"
type textarea "x"
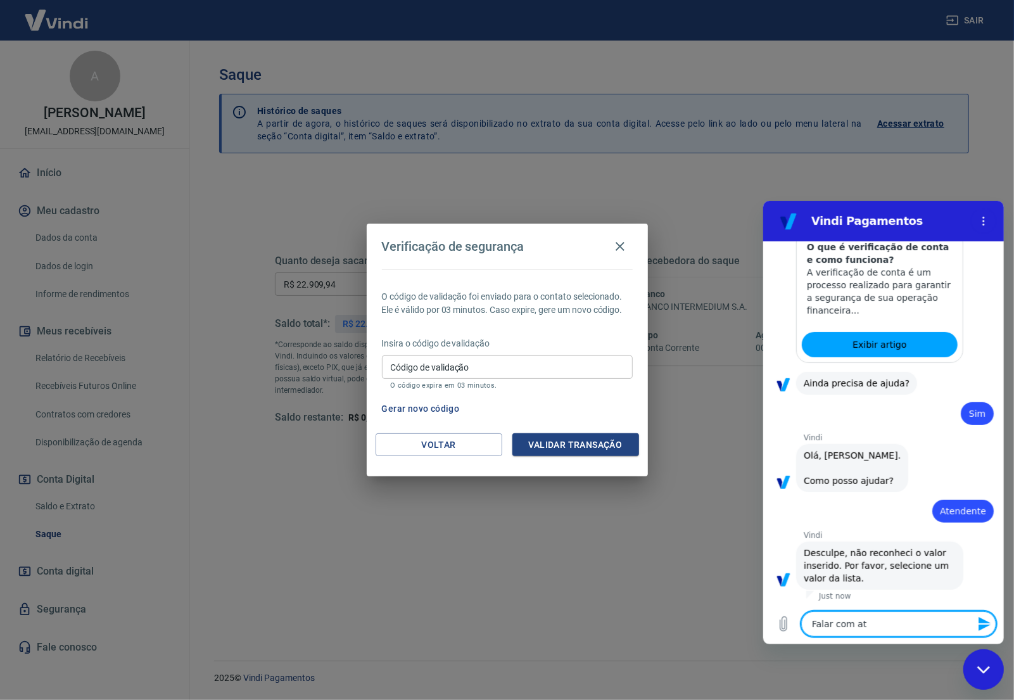
type textarea "Falar com ate"
type textarea "x"
type textarea "Falar com [GEOGRAPHIC_DATA]"
type textarea "x"
type textarea "Falar com atend"
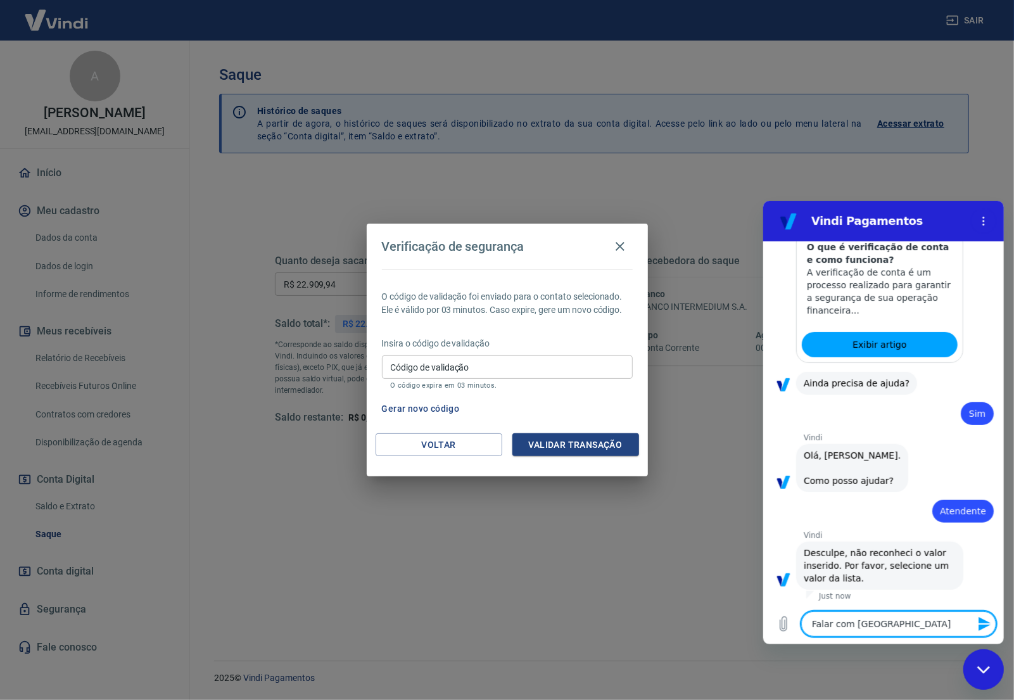
type textarea "x"
type textarea "Falar com atende"
type textarea "x"
type textarea "Falar com atenden"
type textarea "x"
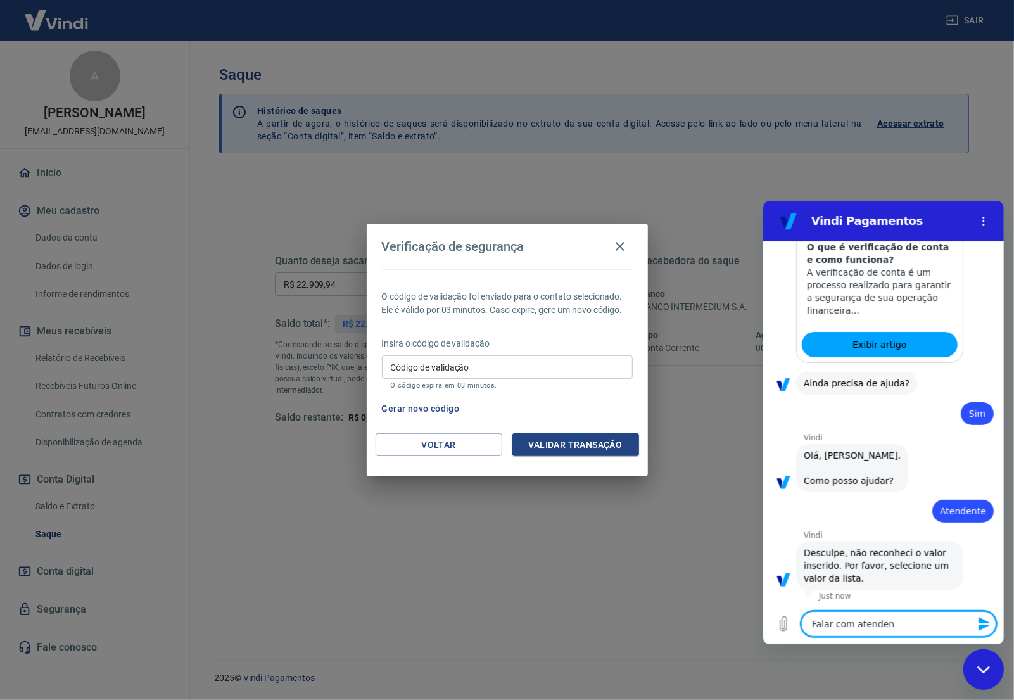
type textarea "Falar com atendent"
type textarea "x"
type textarea "Falar com atendente"
type textarea "x"
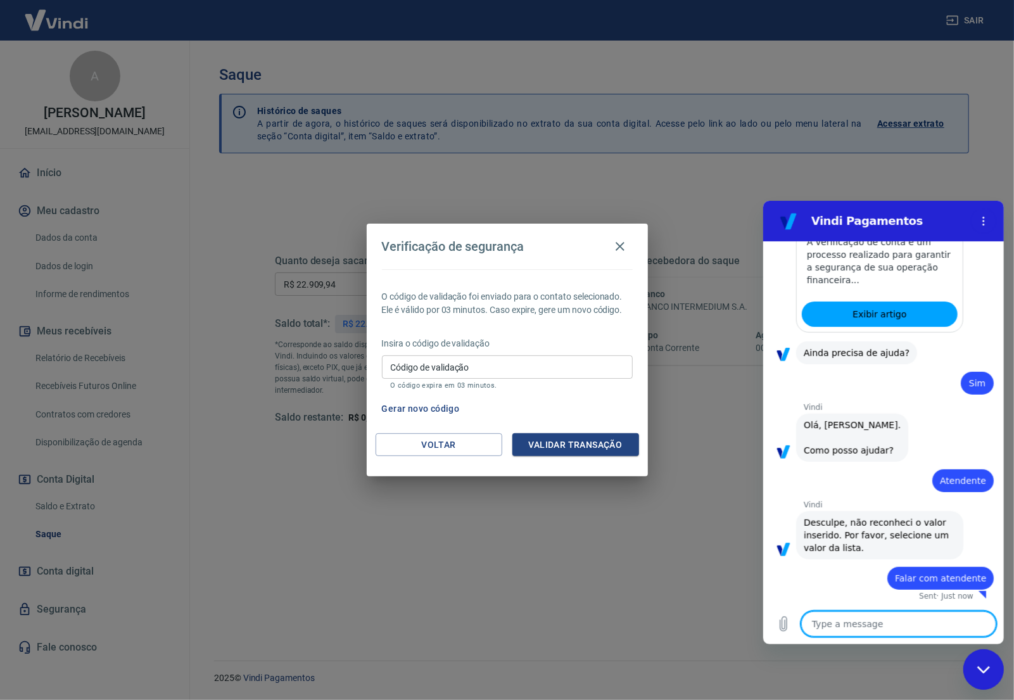
type textarea "x"
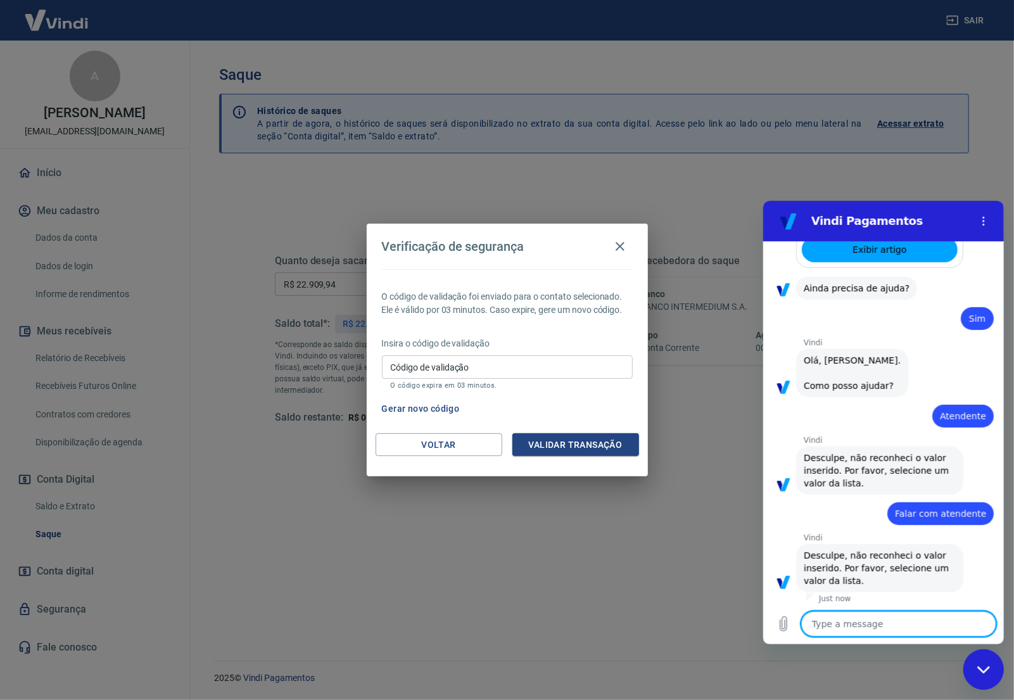
scroll to position [431, 0]
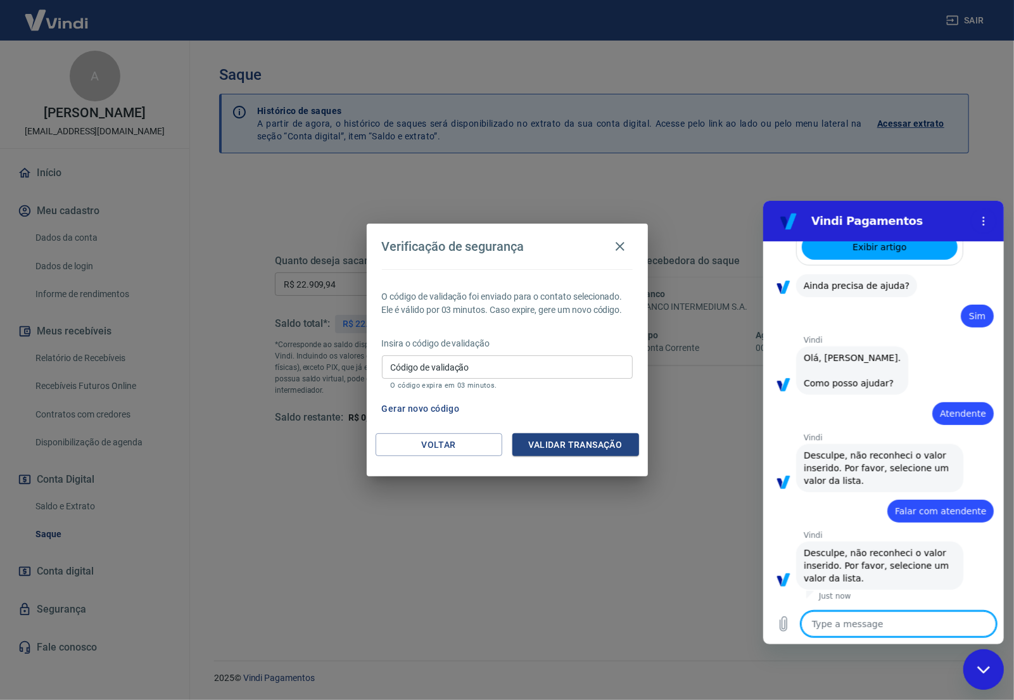
click at [875, 625] on textarea at bounding box center [898, 623] width 195 height 25
type textarea "1"
type textarea "x"
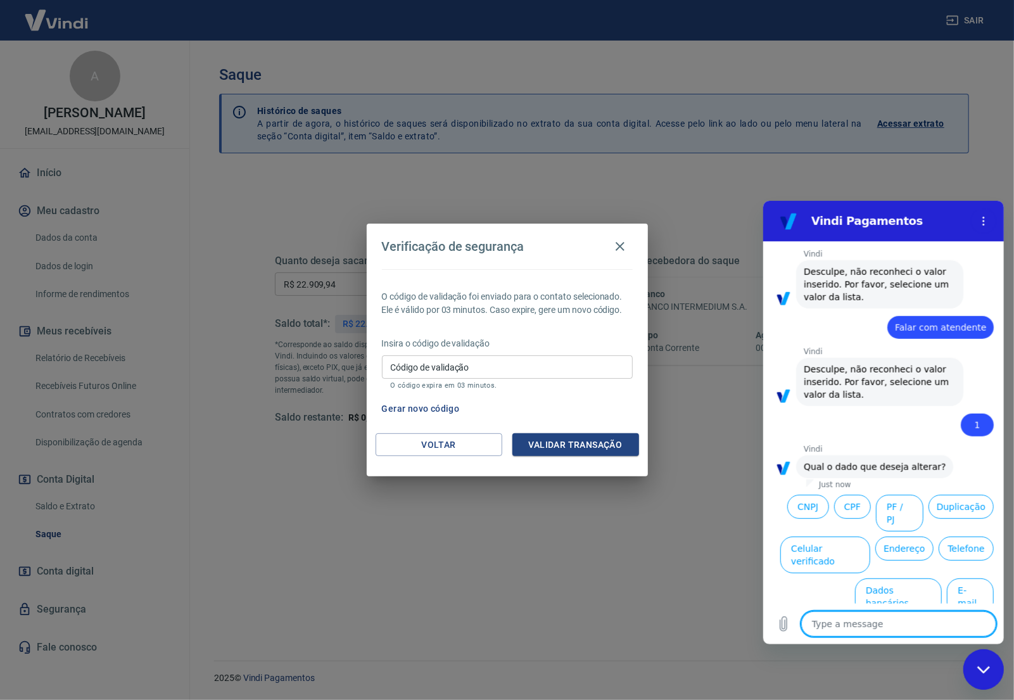
scroll to position [618, 0]
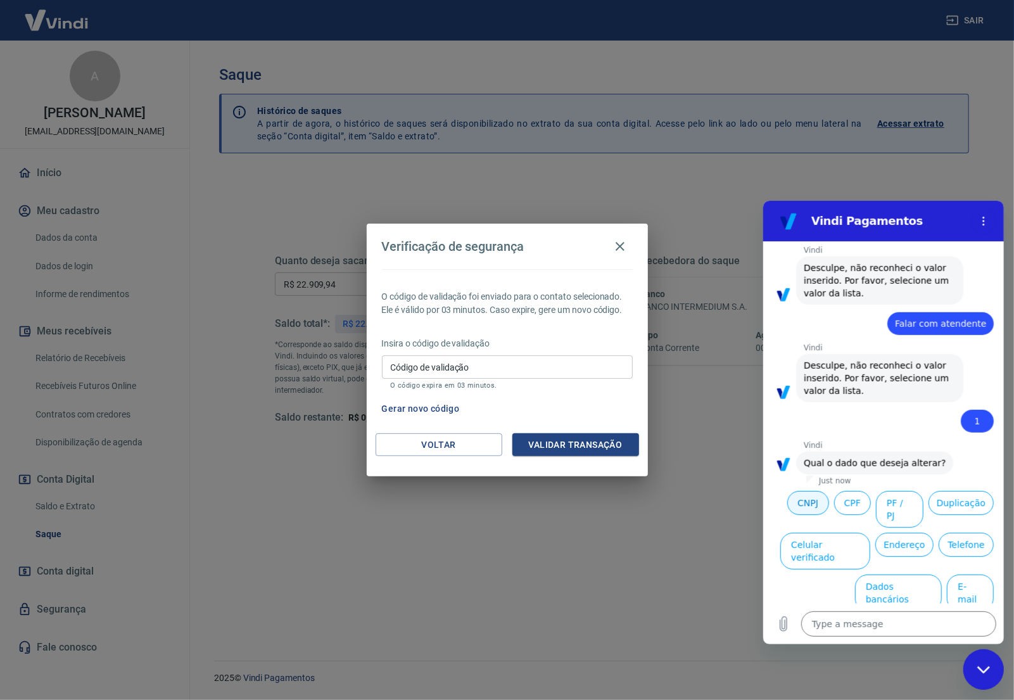
click at [795, 506] on button "CNPJ" at bounding box center [808, 502] width 42 height 24
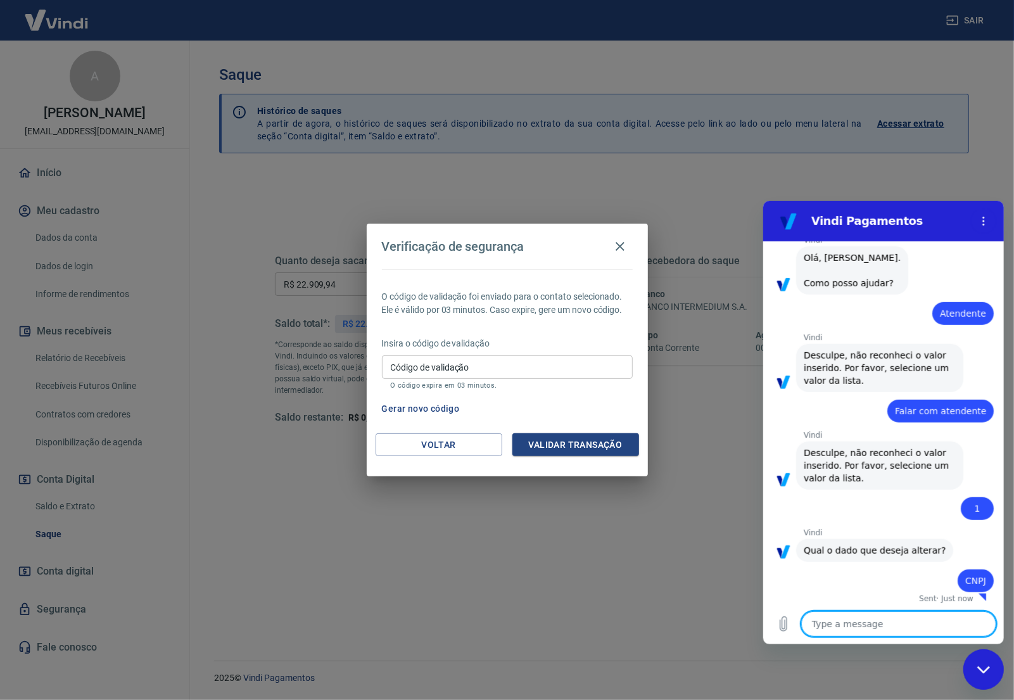
scroll to position [533, 0]
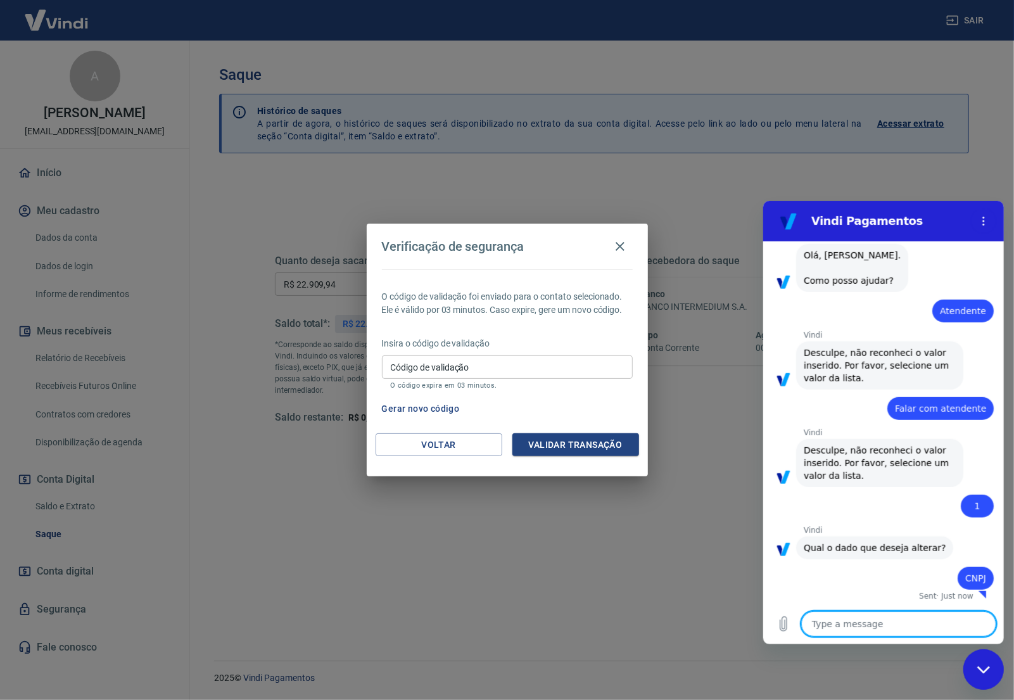
click at [842, 624] on textarea at bounding box center [898, 623] width 195 height 25
type textarea "x"
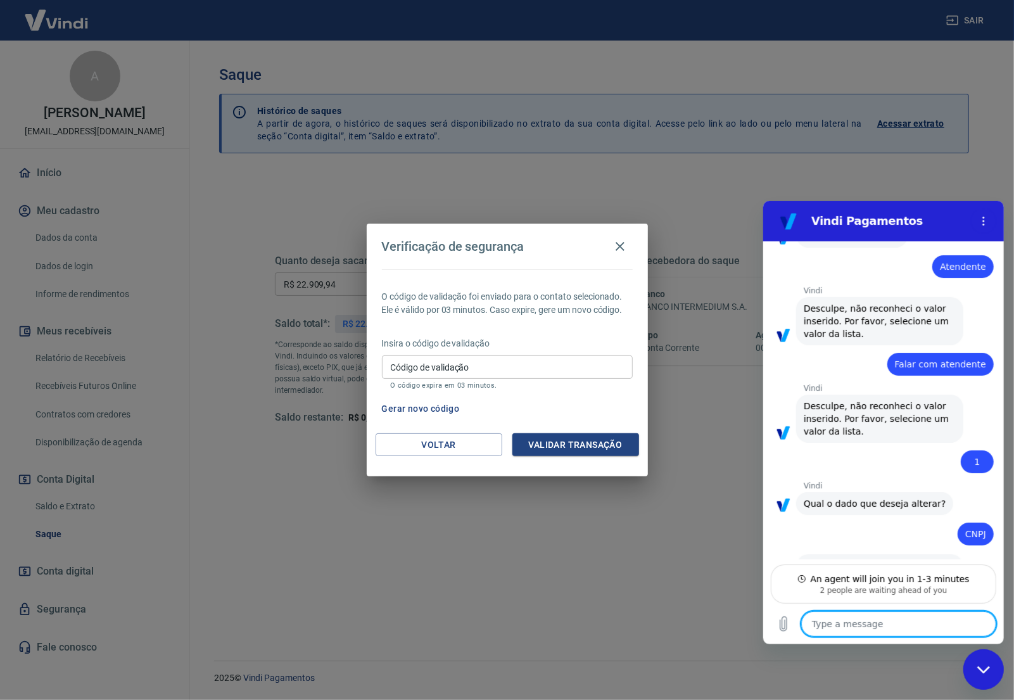
scroll to position [622, 0]
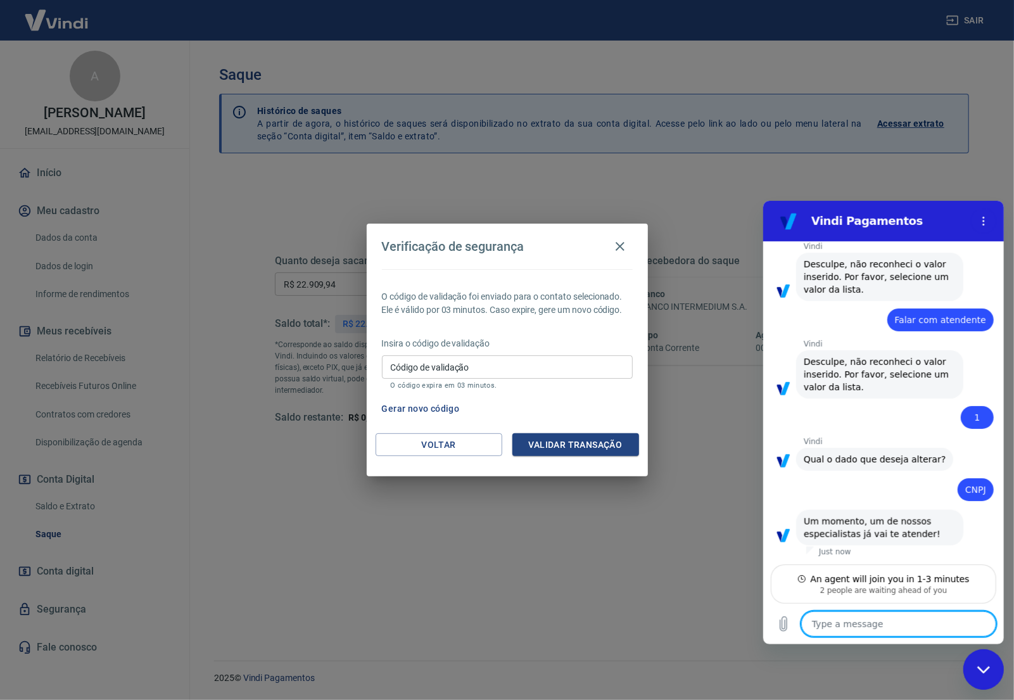
click at [842, 624] on textarea at bounding box center [898, 623] width 195 height 25
type textarea "N"
type textarea "x"
type textarea "Nã"
type textarea "x"
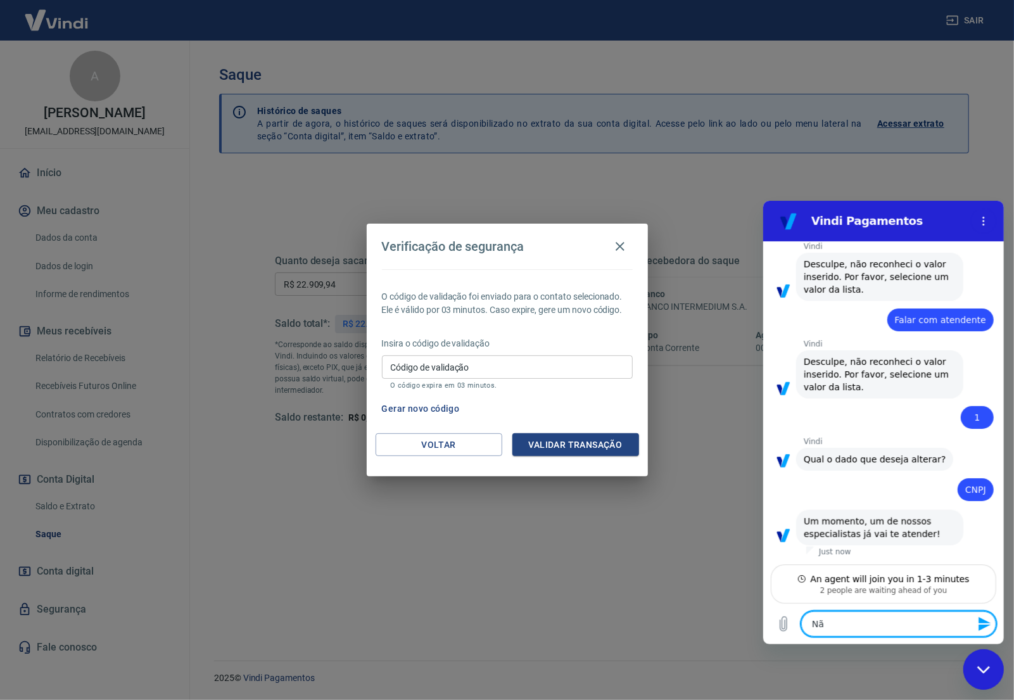
type textarea "Não"
type textarea "x"
type textarea "Nã"
type textarea "x"
type textarea "N"
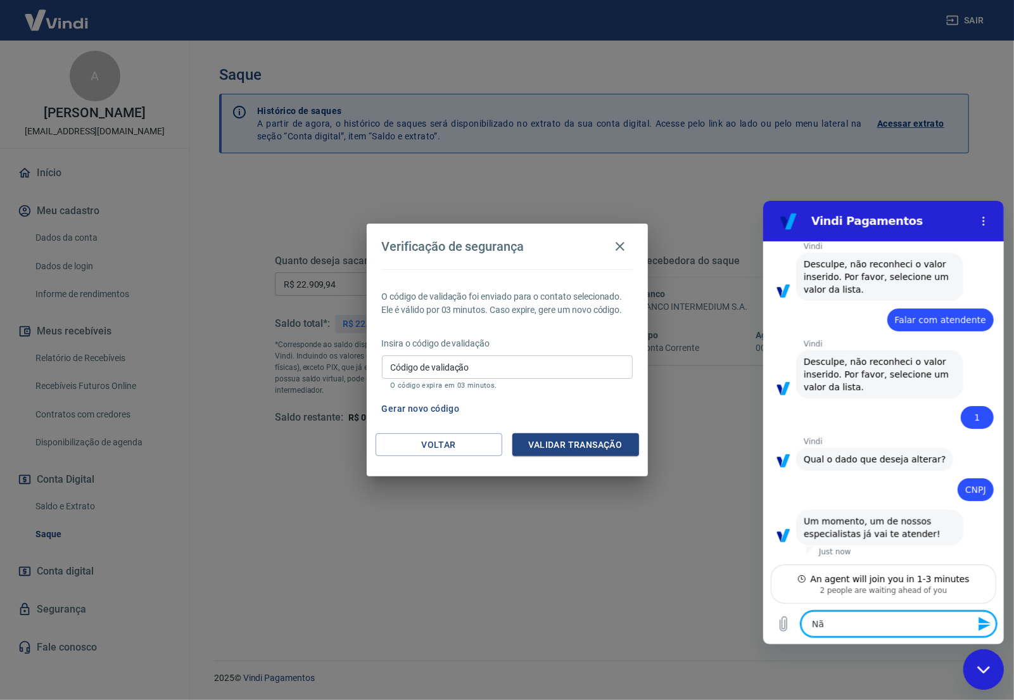
type textarea "x"
type textarea "Nã"
type textarea "x"
type textarea "Não"
type textarea "x"
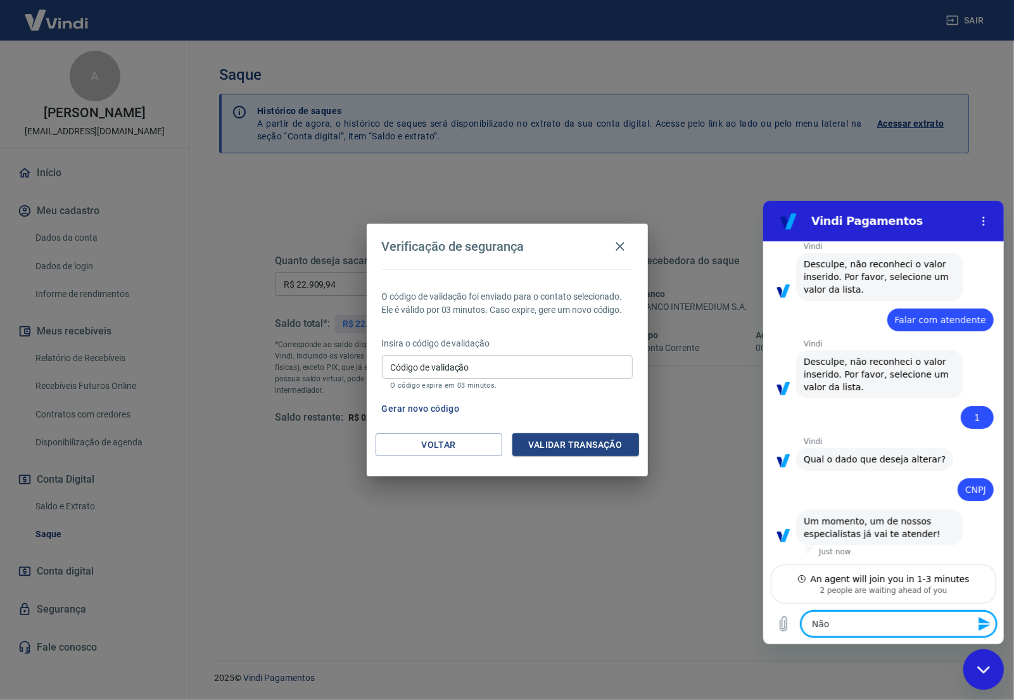
type textarea "Não"
type textarea "x"
type textarea "Não e"
type textarea "x"
type textarea "Não es"
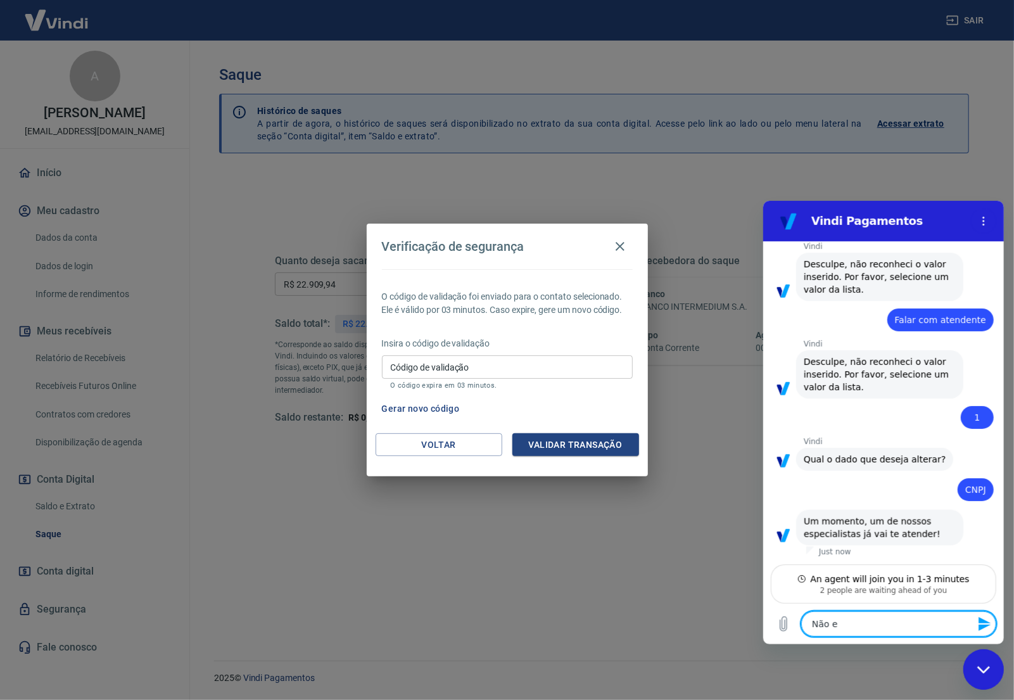
type textarea "x"
type textarea "Não est"
type textarea "x"
type textarea "Não esto"
type textarea "x"
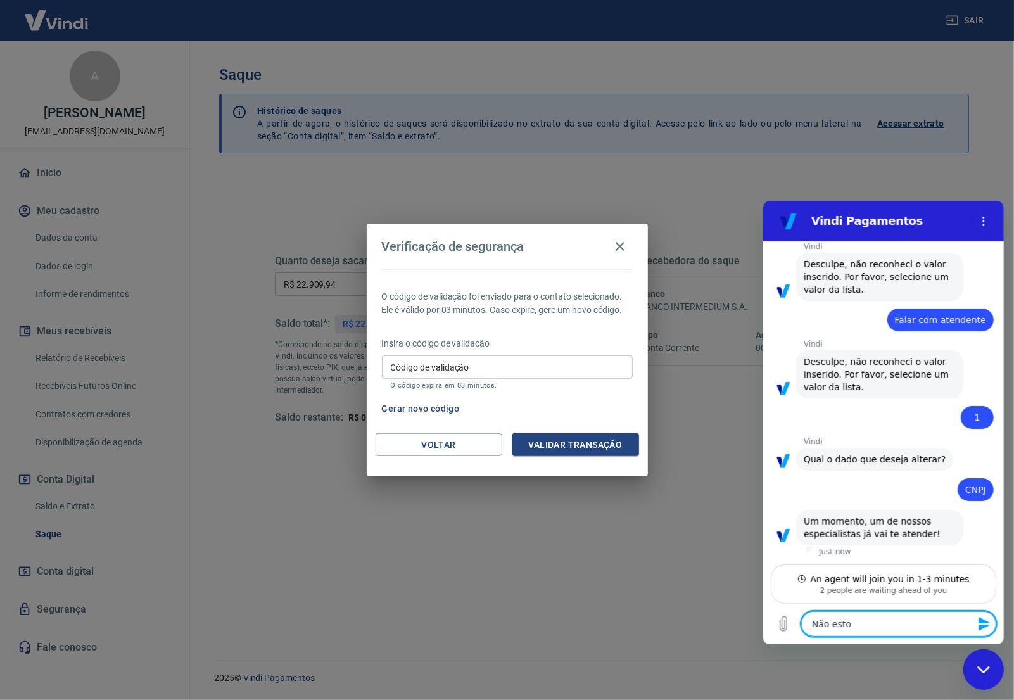
type textarea "Não estou"
type textarea "x"
type textarea "Não estou"
type textarea "x"
type textarea "Não estou r"
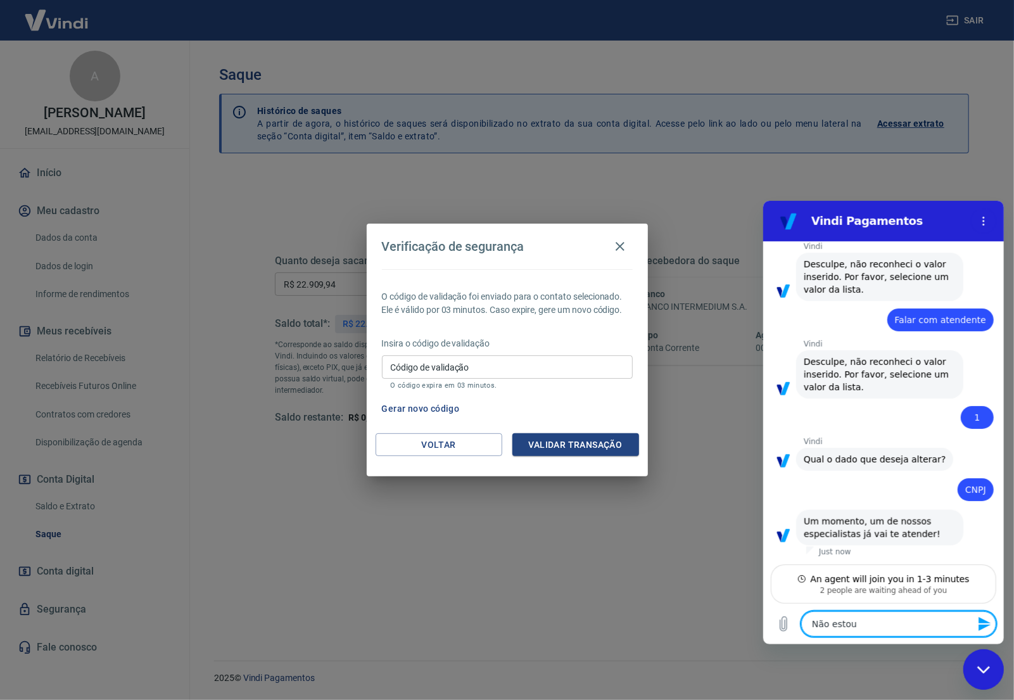
type textarea "x"
type textarea "Não estou re"
type textarea "x"
type textarea "Não estou rec"
type textarea "x"
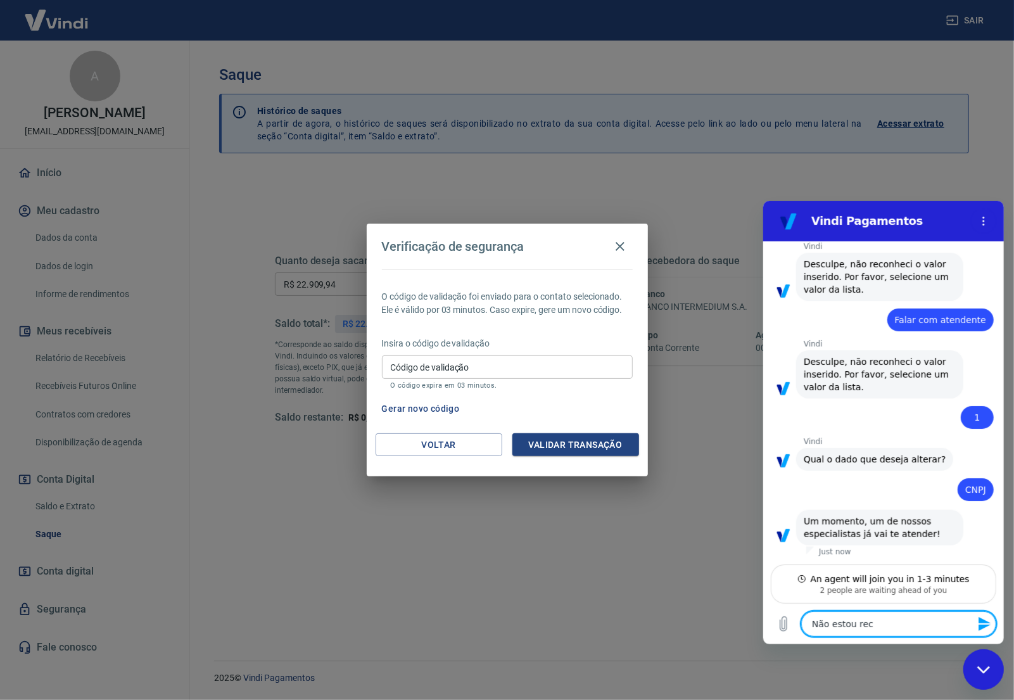
type textarea "Não estou rece"
type textarea "x"
type textarea "Não estou receb"
type textarea "x"
type textarea "Não estou recebe"
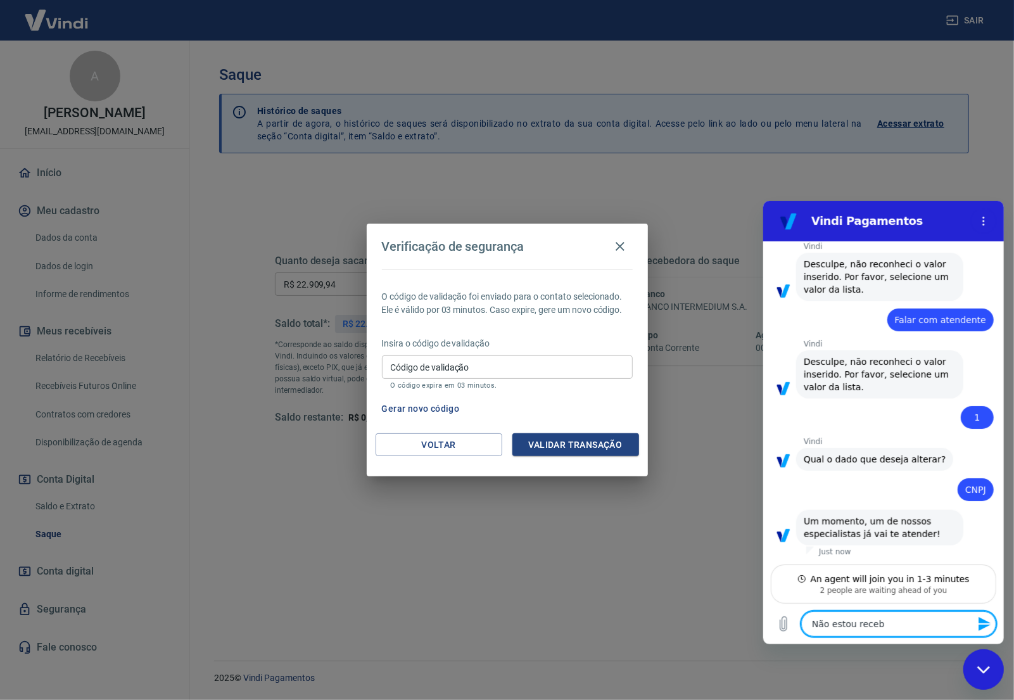
type textarea "x"
type textarea "Não estou receben"
type textarea "x"
type textarea "Não estou recebend"
type textarea "x"
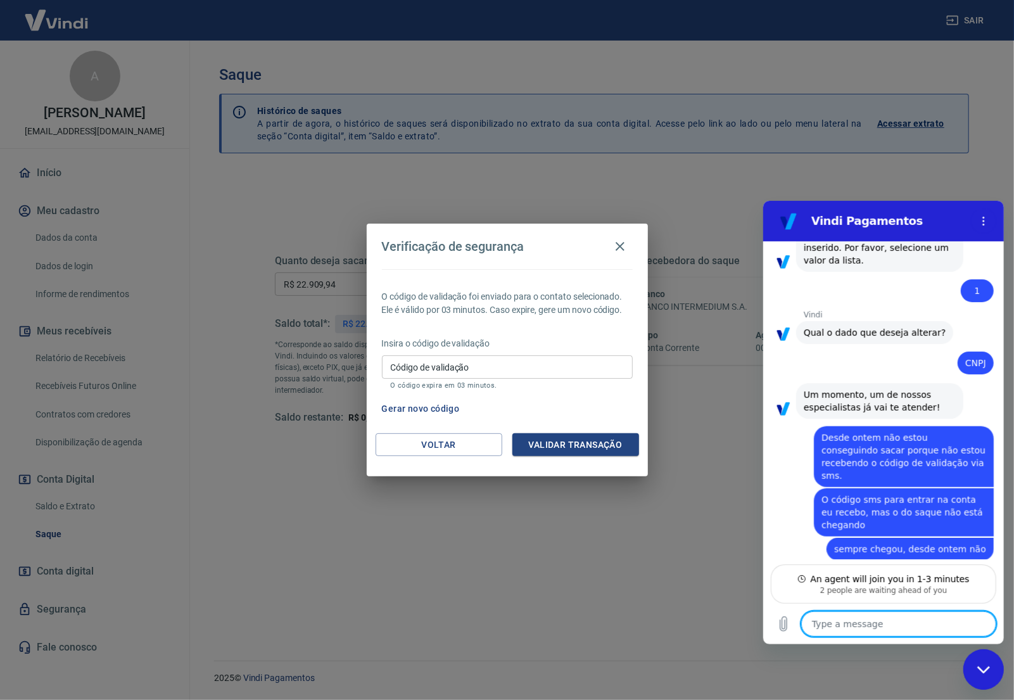
scroll to position [751, 0]
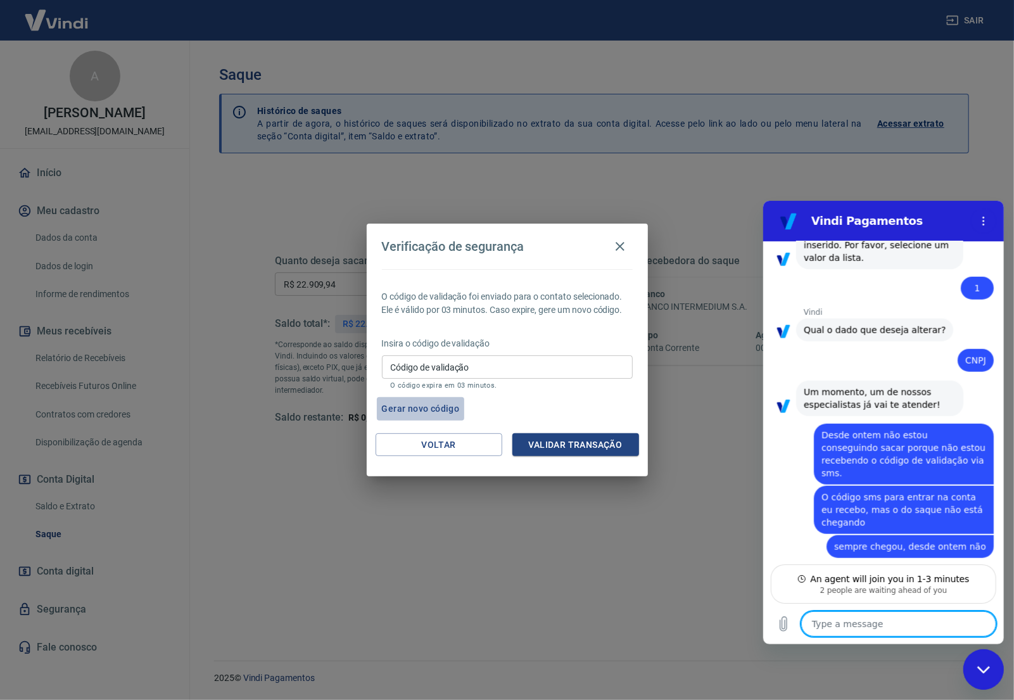
click at [410, 411] on button "Gerar novo código" at bounding box center [421, 408] width 88 height 23
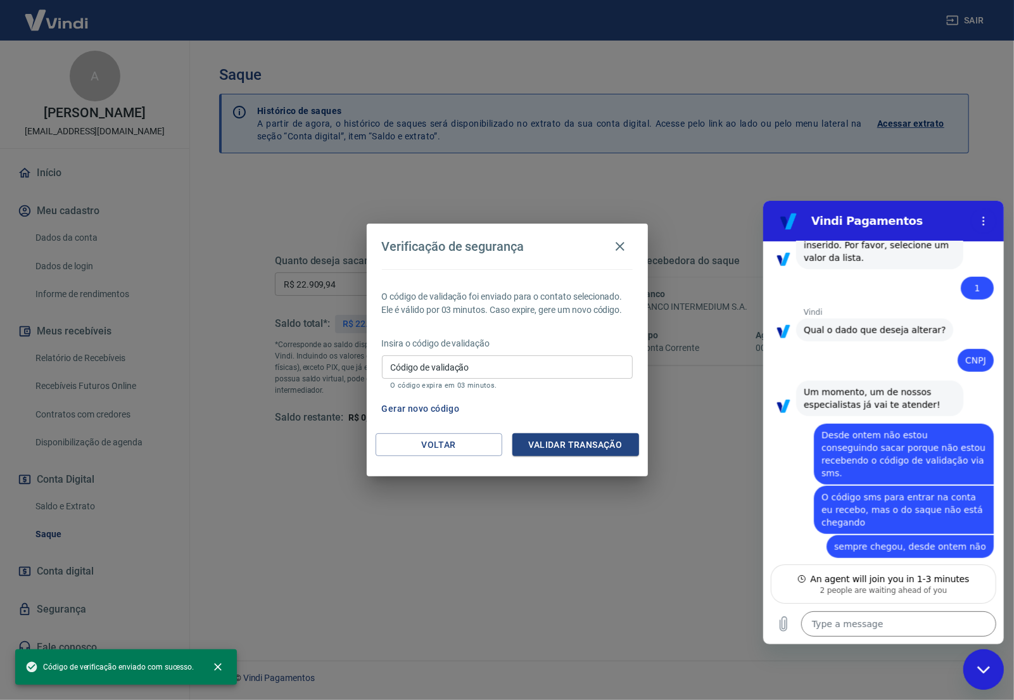
click at [460, 365] on input "Código de validação" at bounding box center [507, 366] width 251 height 23
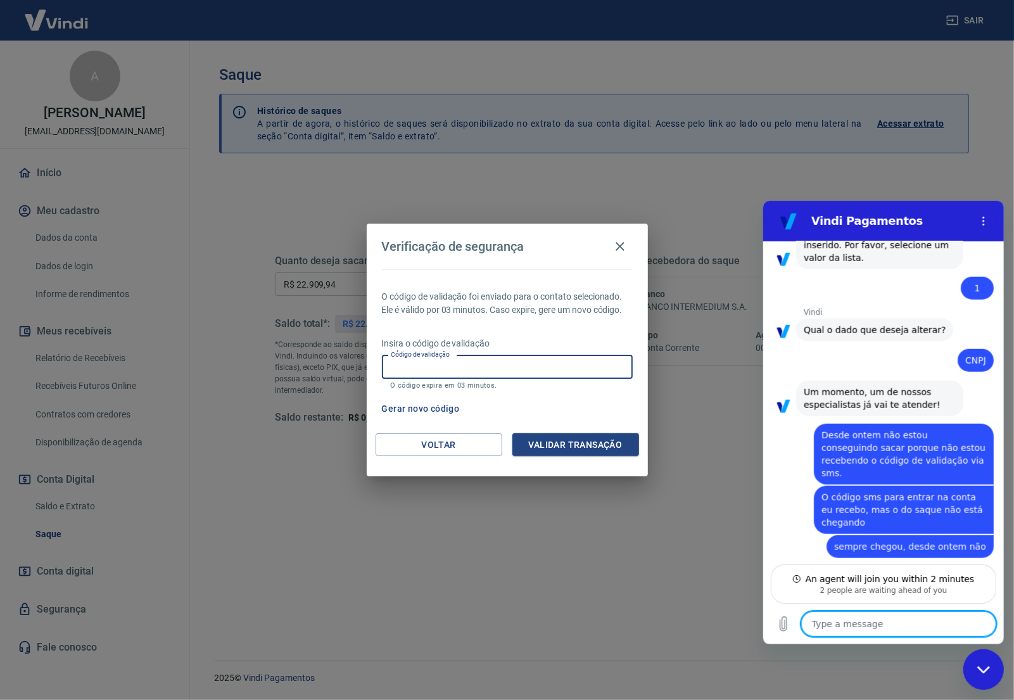
click at [852, 624] on textarea at bounding box center [898, 623] width 195 height 25
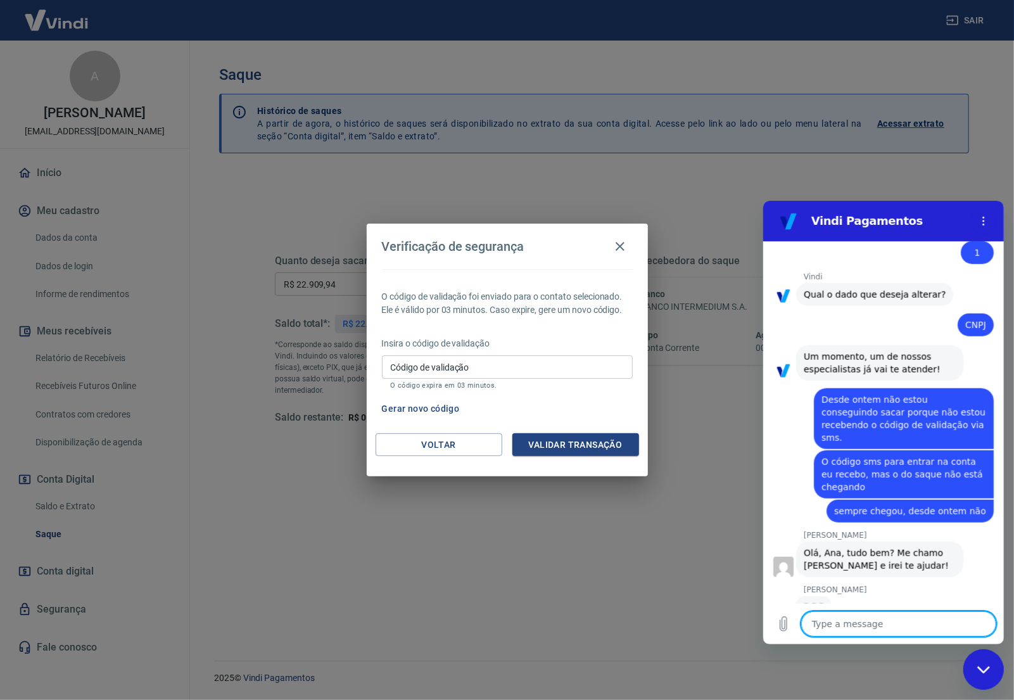
scroll to position [785, 0]
click at [861, 629] on textarea at bounding box center [898, 623] width 195 height 25
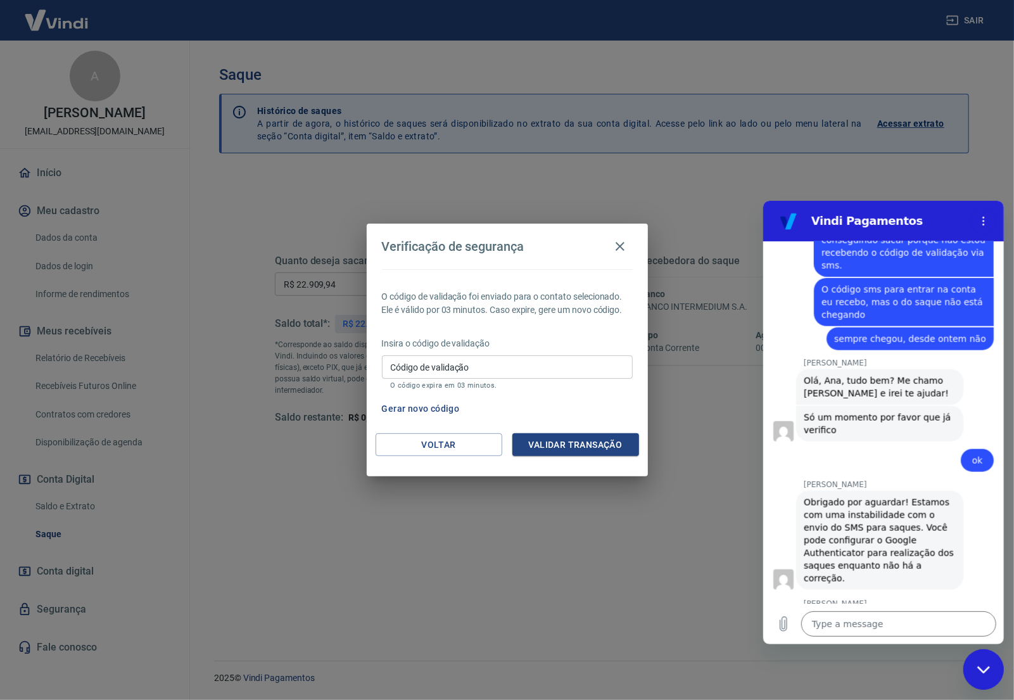
scroll to position [958, 0]
click at [880, 623] on textarea at bounding box center [898, 623] width 195 height 25
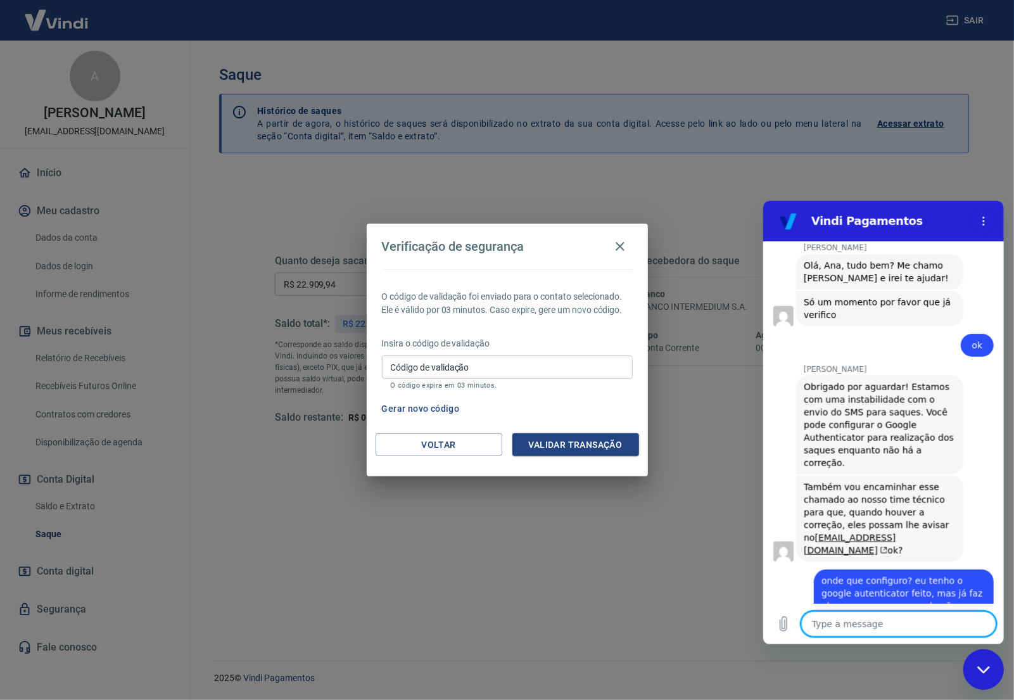
scroll to position [1077, 0]
click at [885, 628] on textarea at bounding box center [898, 623] width 195 height 25
click at [890, 621] on textarea at bounding box center [898, 623] width 195 height 25
click at [908, 635] on textarea at bounding box center [898, 623] width 195 height 25
click at [875, 624] on textarea at bounding box center [898, 623] width 195 height 25
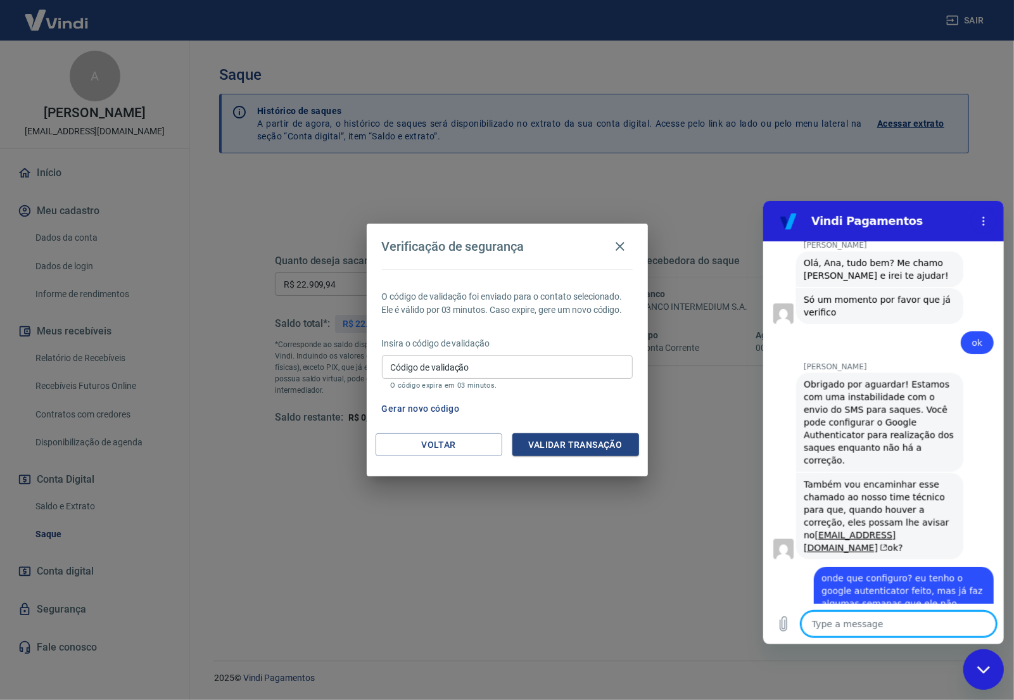
click at [873, 631] on textarea at bounding box center [898, 623] width 195 height 25
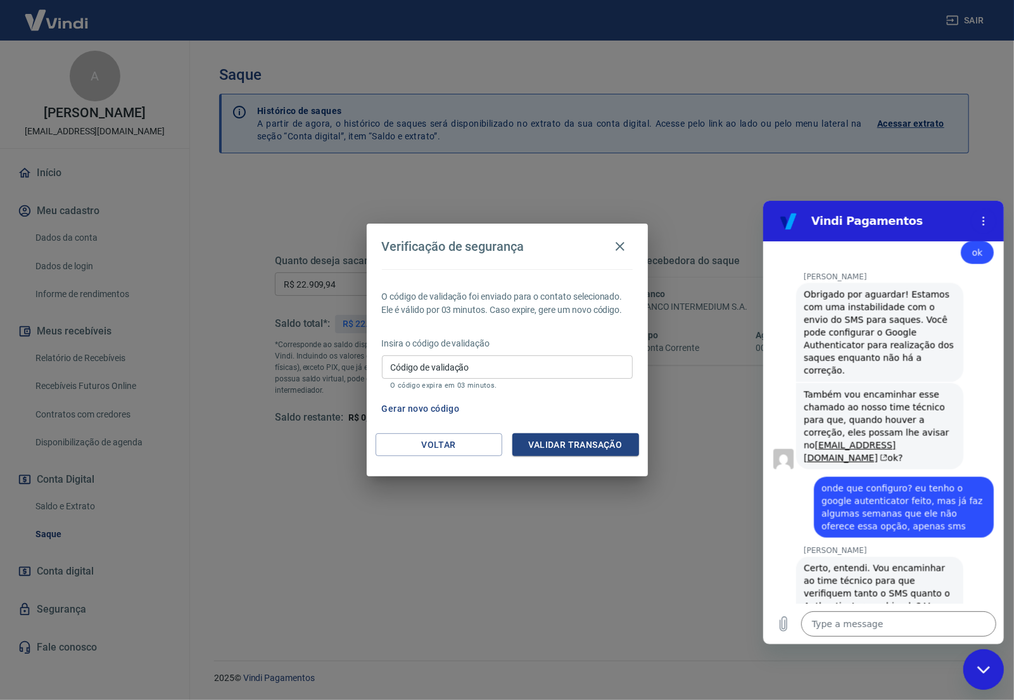
scroll to position [1169, 0]
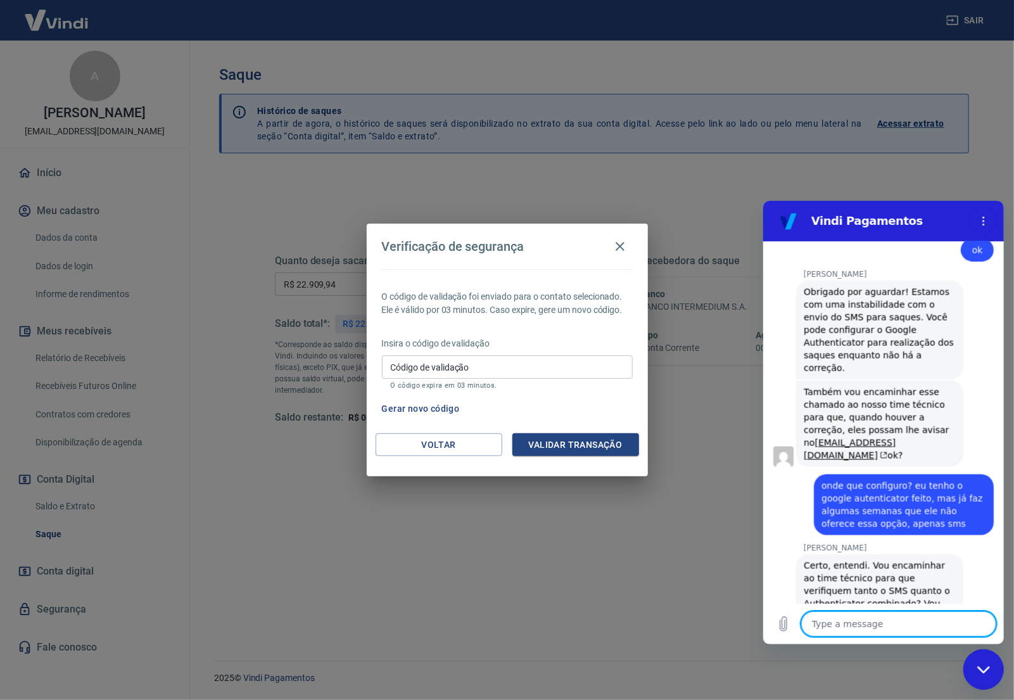
click at [904, 619] on textarea at bounding box center [898, 623] width 195 height 25
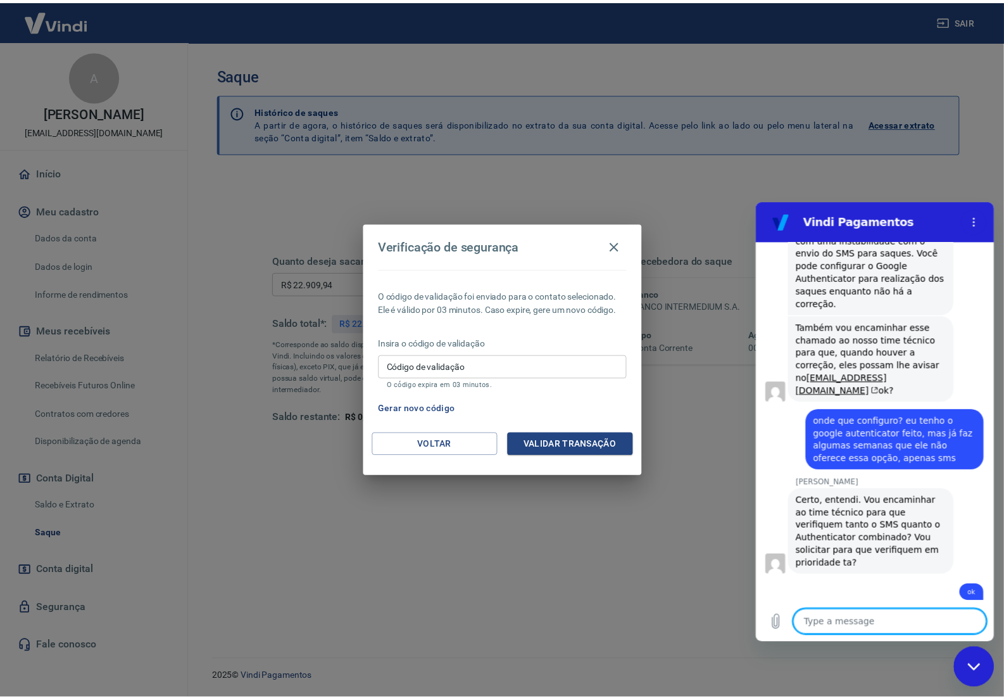
scroll to position [1236, 0]
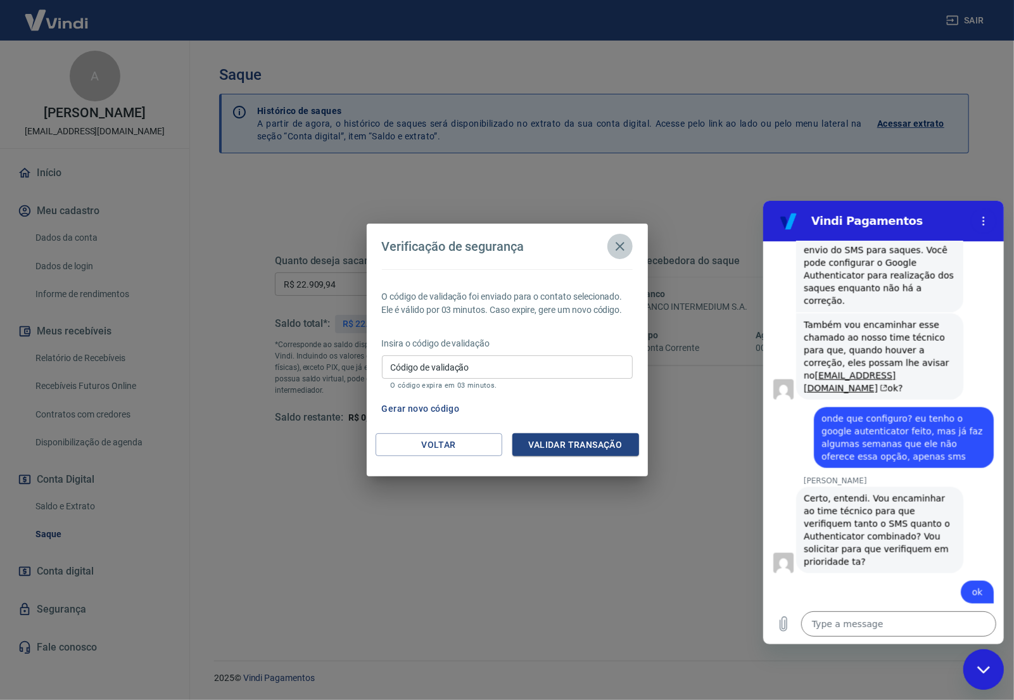
click at [618, 244] on icon "button" at bounding box center [619, 246] width 15 height 15
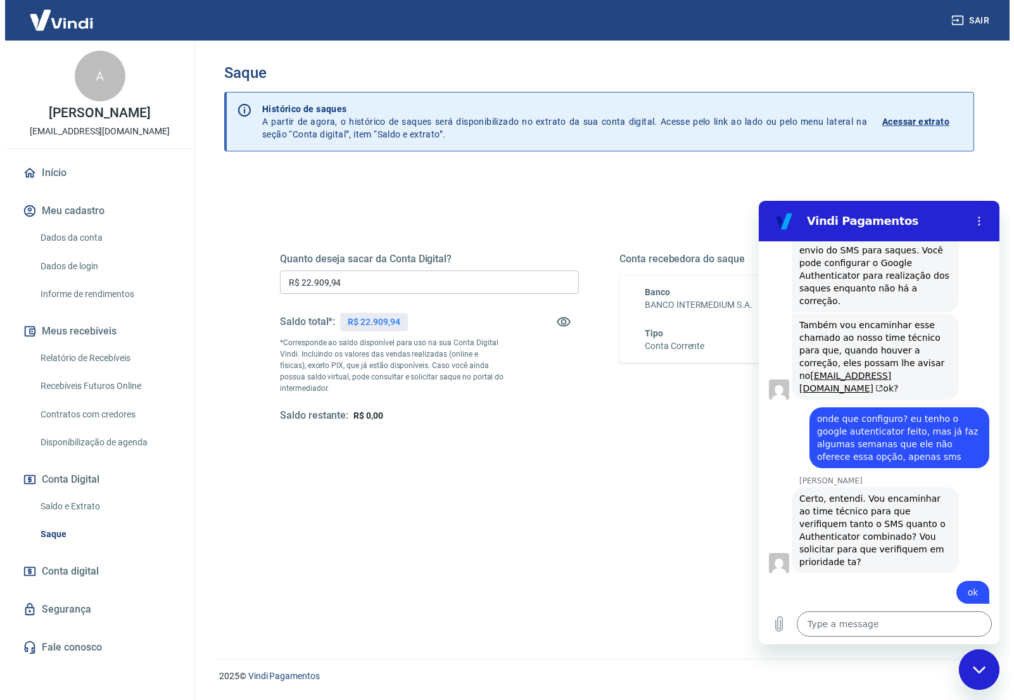
scroll to position [0, 0]
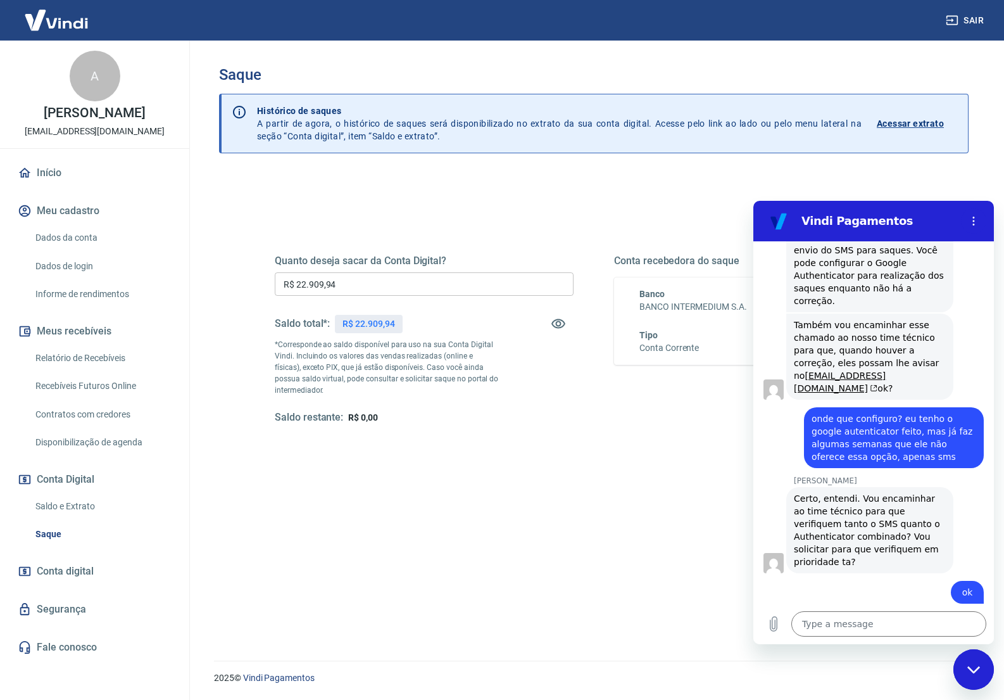
click at [54, 623] on link "Segurança" at bounding box center [94, 609] width 159 height 28
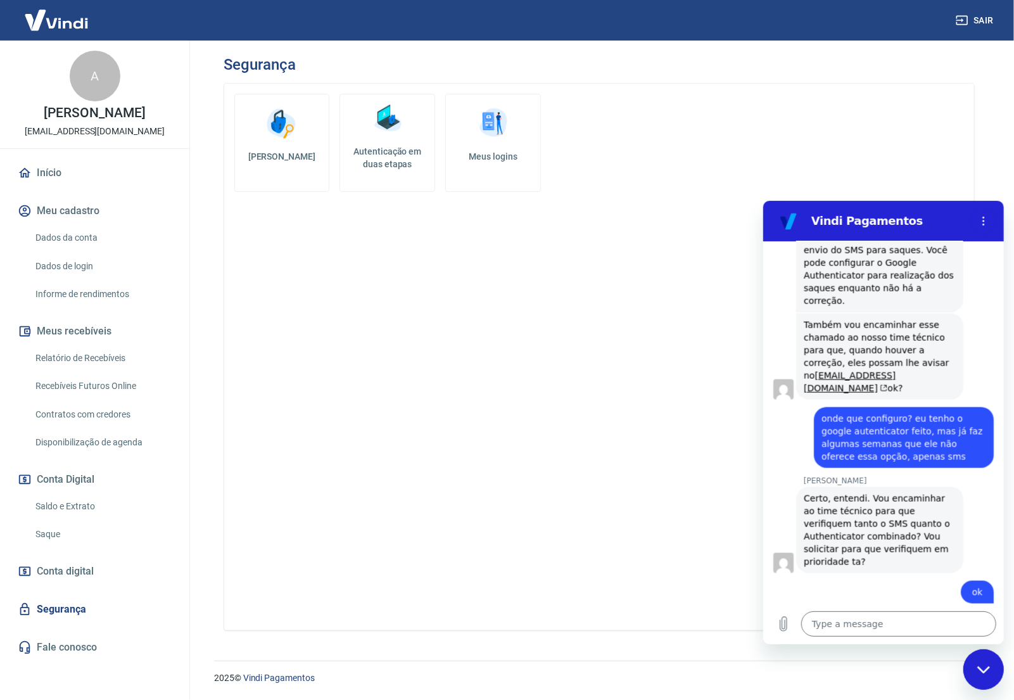
click at [401, 98] on link "Autenticação em duas etapas" at bounding box center [387, 143] width 96 height 98
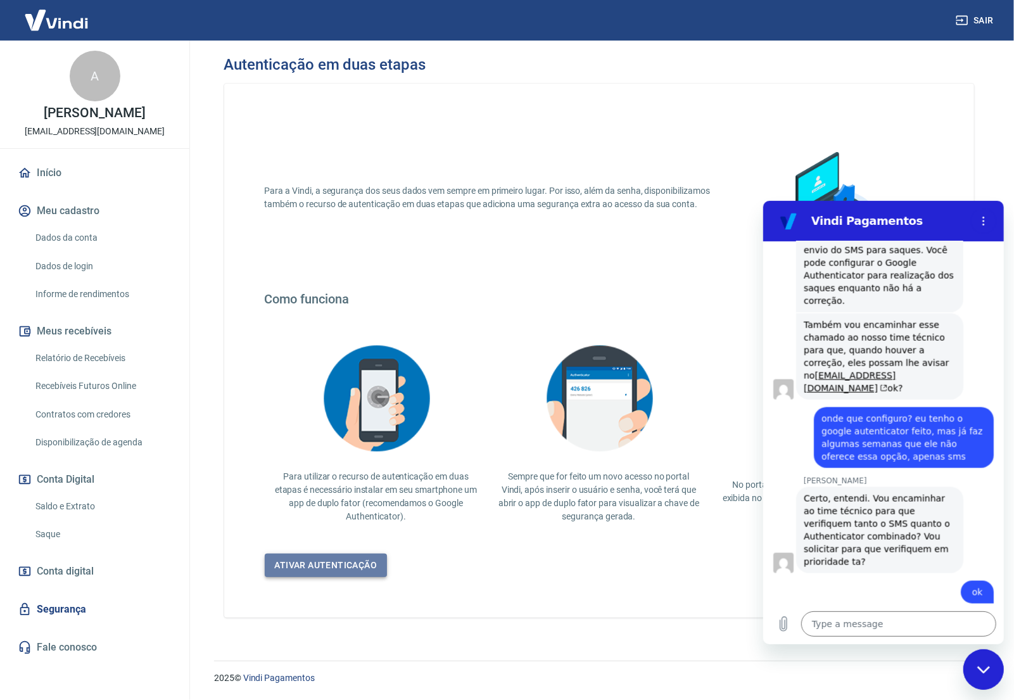
click at [328, 557] on link "Ativar autenticação" at bounding box center [326, 565] width 123 height 23
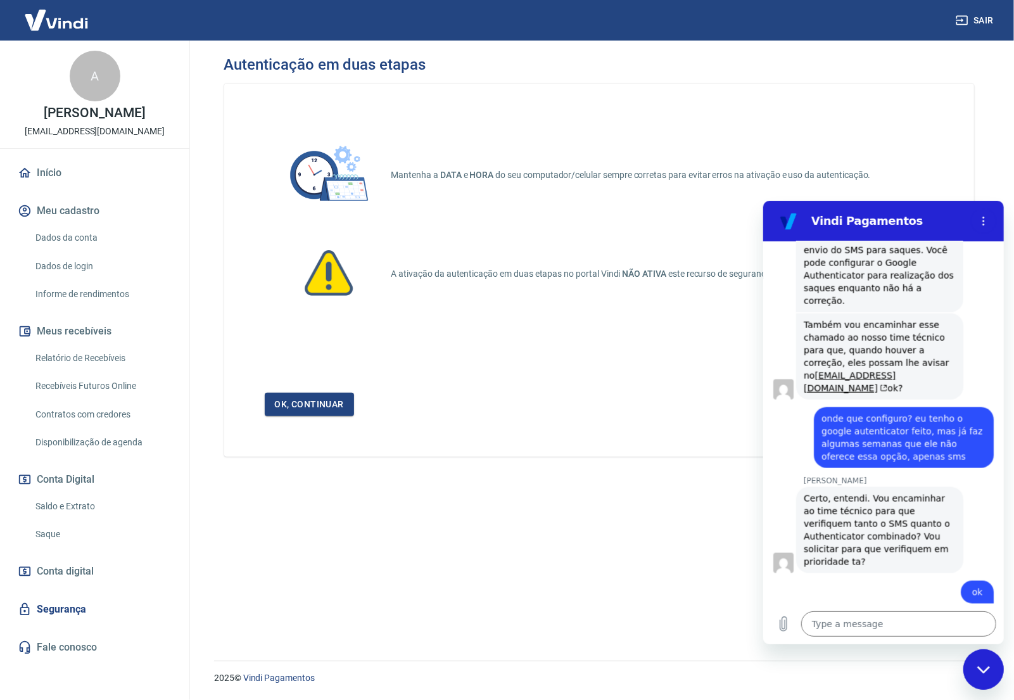
click at [904, 217] on h2 "Vindi Pagamentos" at bounding box center [888, 220] width 155 height 15
click at [970, 668] on div "Close messaging window" at bounding box center [983, 669] width 38 height 38
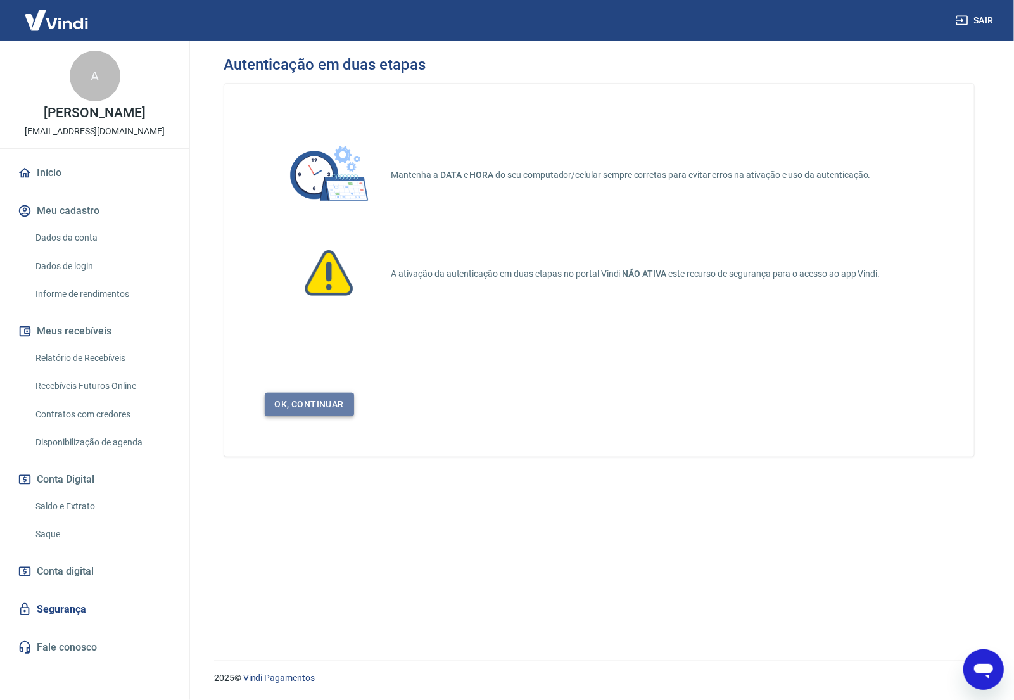
click at [303, 407] on link "Ok, continuar" at bounding box center [309, 404] width 89 height 23
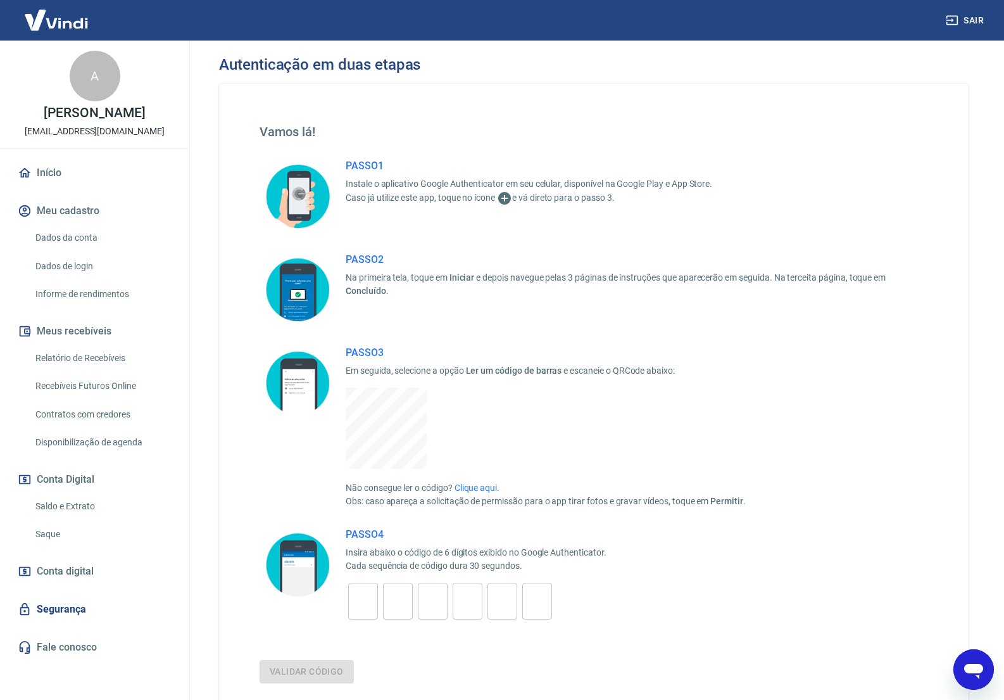
click at [362, 601] on input "tel" at bounding box center [363, 601] width 30 height 27
click at [319, 667] on button "Validar código" at bounding box center [307, 671] width 94 height 23
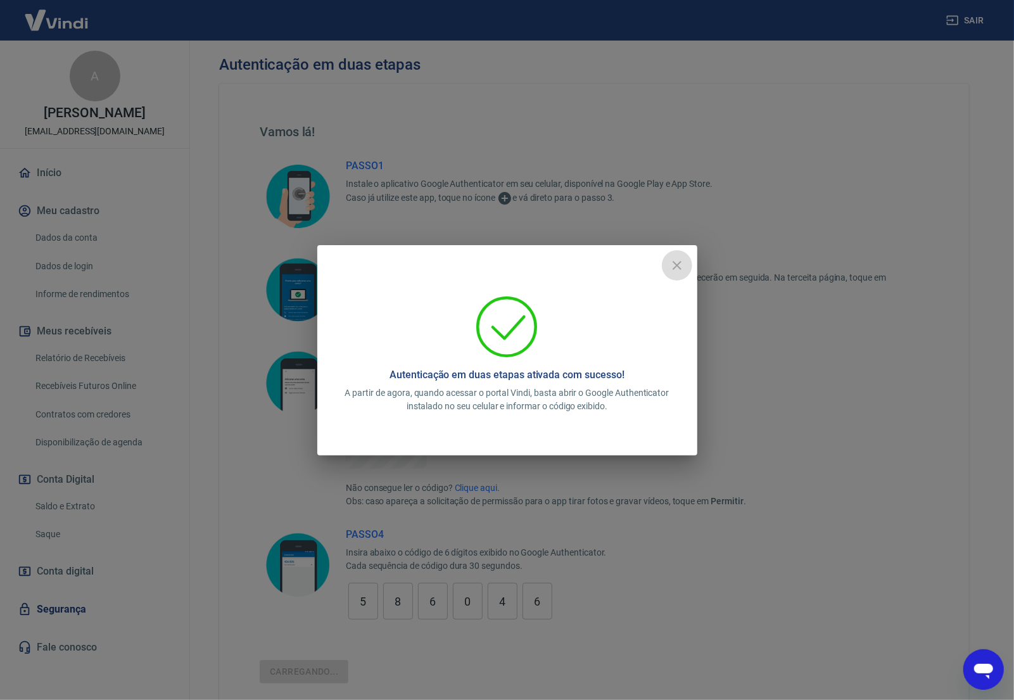
click at [681, 267] on icon "close" at bounding box center [676, 265] width 15 height 15
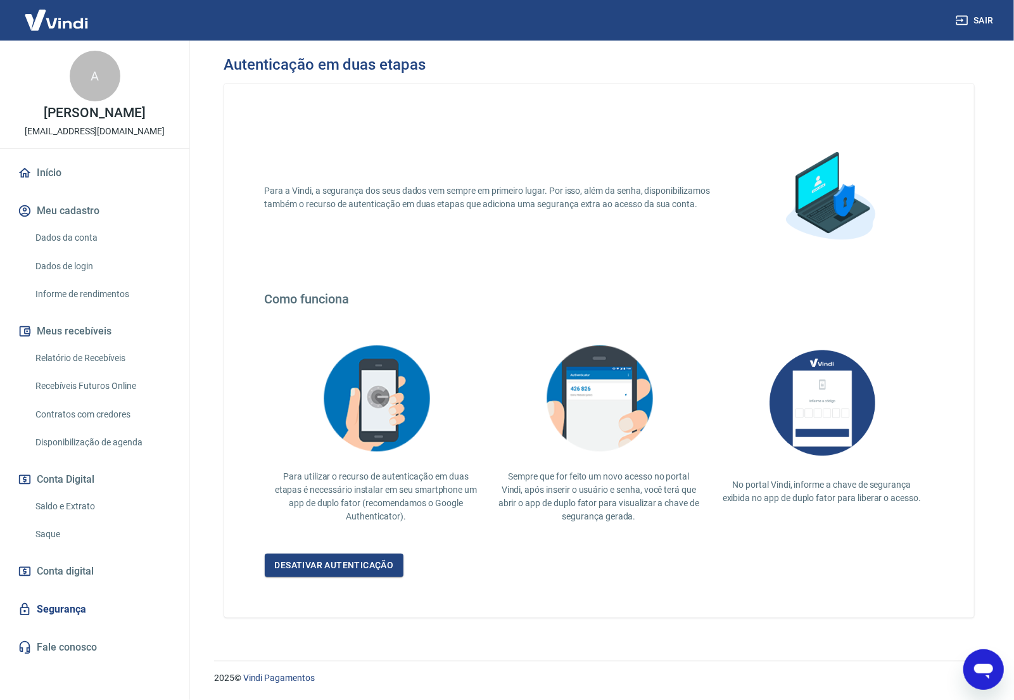
click at [75, 249] on link "Dados da conta" at bounding box center [102, 238] width 144 height 26
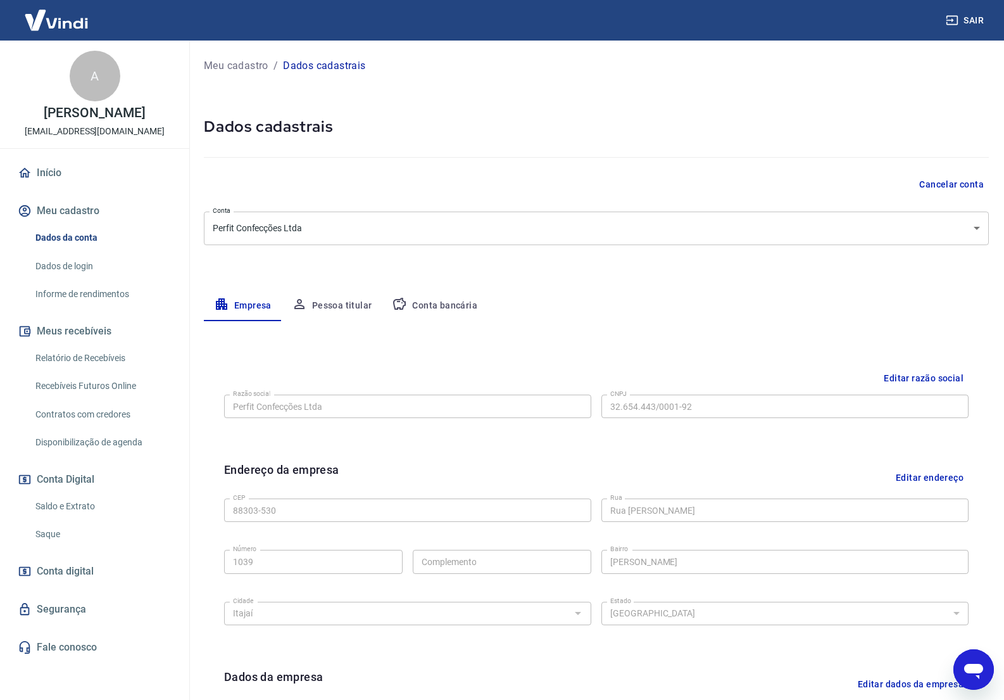
click at [75, 514] on link "Saldo e Extrato" at bounding box center [102, 506] width 144 height 26
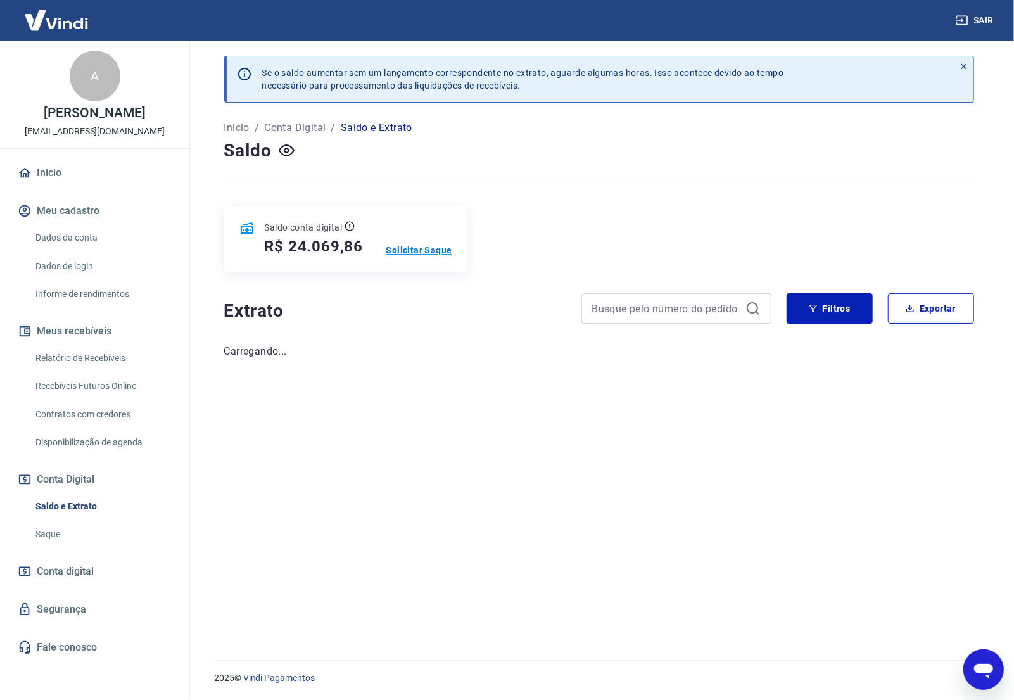
click at [436, 251] on p "Solicitar Saque" at bounding box center [419, 250] width 66 height 13
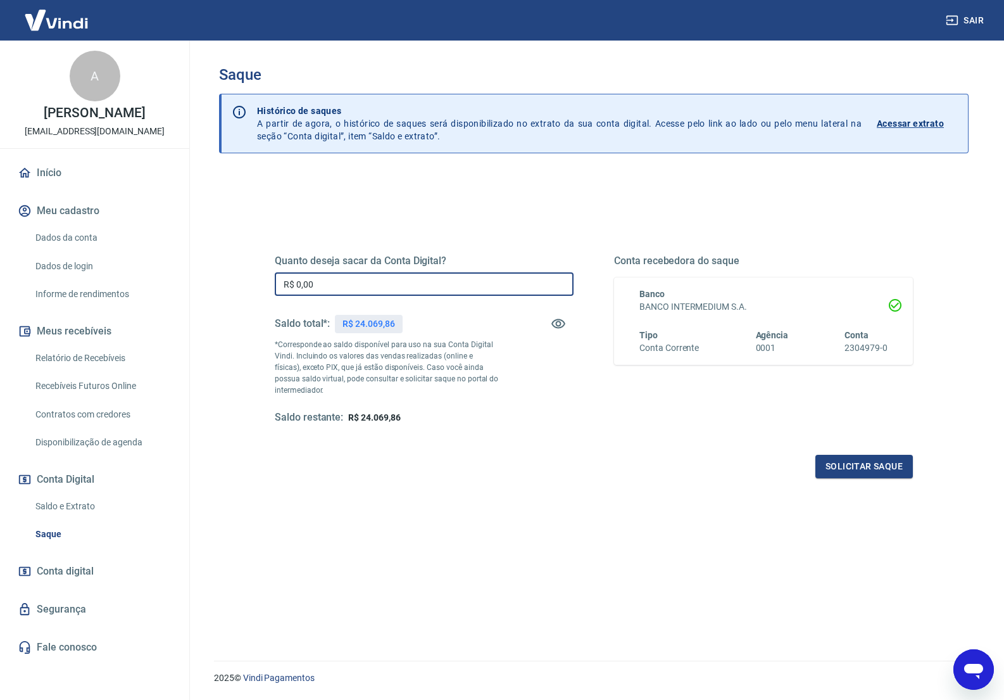
click at [370, 287] on input "R$ 0,00" at bounding box center [424, 283] width 299 height 23
drag, startPoint x: 370, startPoint y: 287, endPoint x: 106, endPoint y: 267, distance: 265.5
click at [106, 267] on div "Sair A [PERSON_NAME] [EMAIL_ADDRESS][DOMAIN_NAME] Início Meu cadastro Dados da …" at bounding box center [502, 350] width 1004 height 700
click at [880, 481] on div "Quanto deseja sacar da Conta Digital? R$ 24.069,86 ​ Saldo total*: R$ 24.069,86…" at bounding box center [594, 346] width 669 height 294
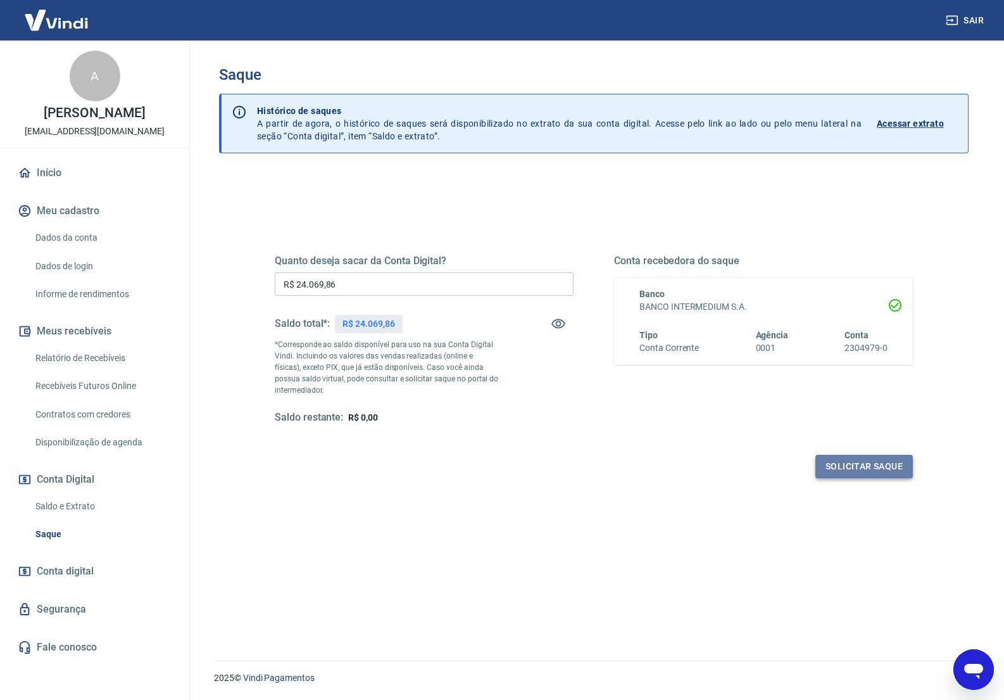
click at [882, 464] on button "Solicitar saque" at bounding box center [865, 466] width 98 height 23
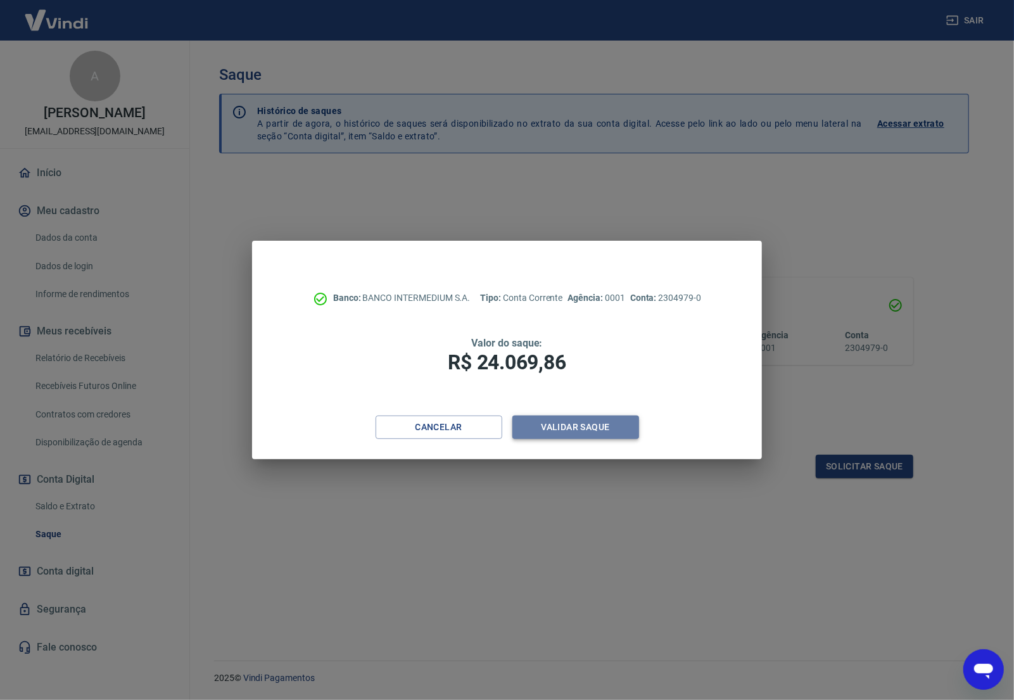
click at [608, 433] on button "Validar saque" at bounding box center [575, 426] width 127 height 23
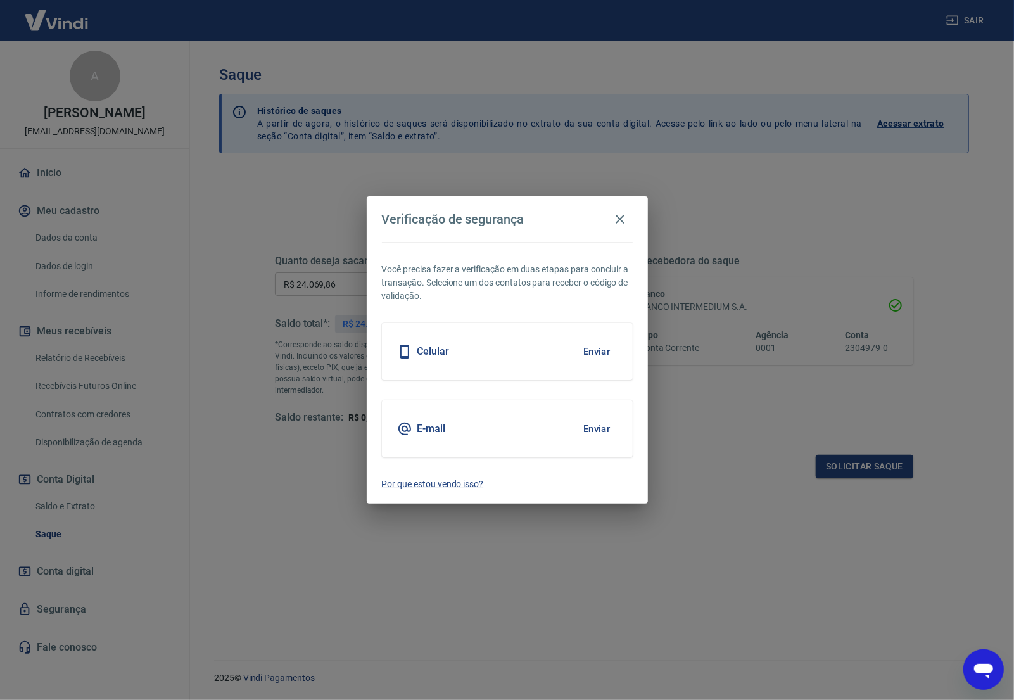
click at [592, 427] on button "Enviar" at bounding box center [596, 428] width 41 height 27
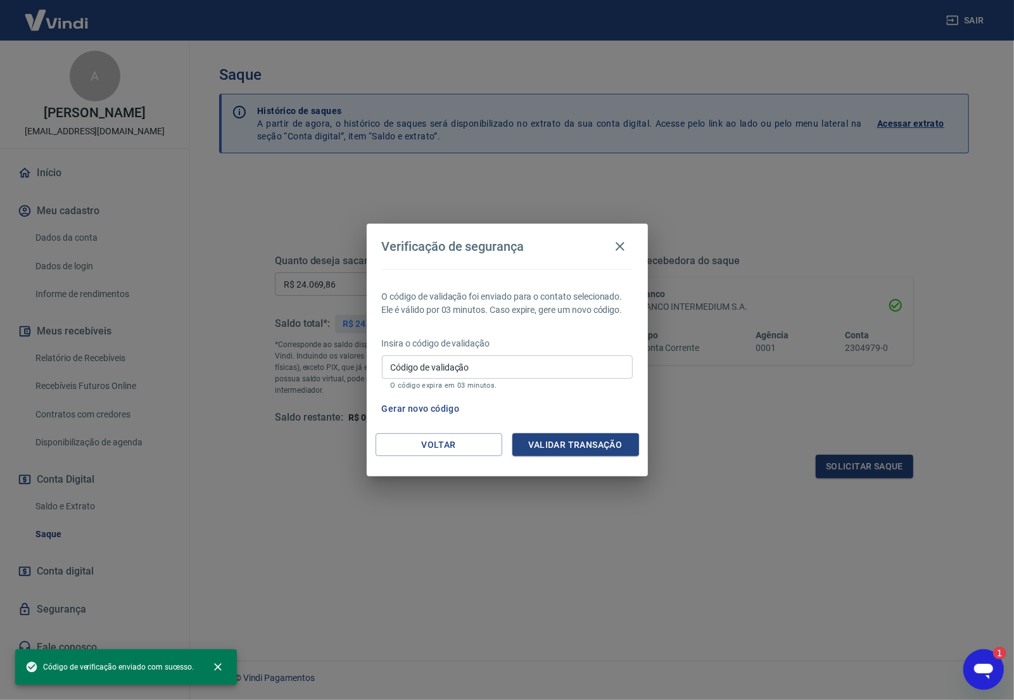
click at [433, 369] on input "Código de validação" at bounding box center [507, 366] width 251 height 23
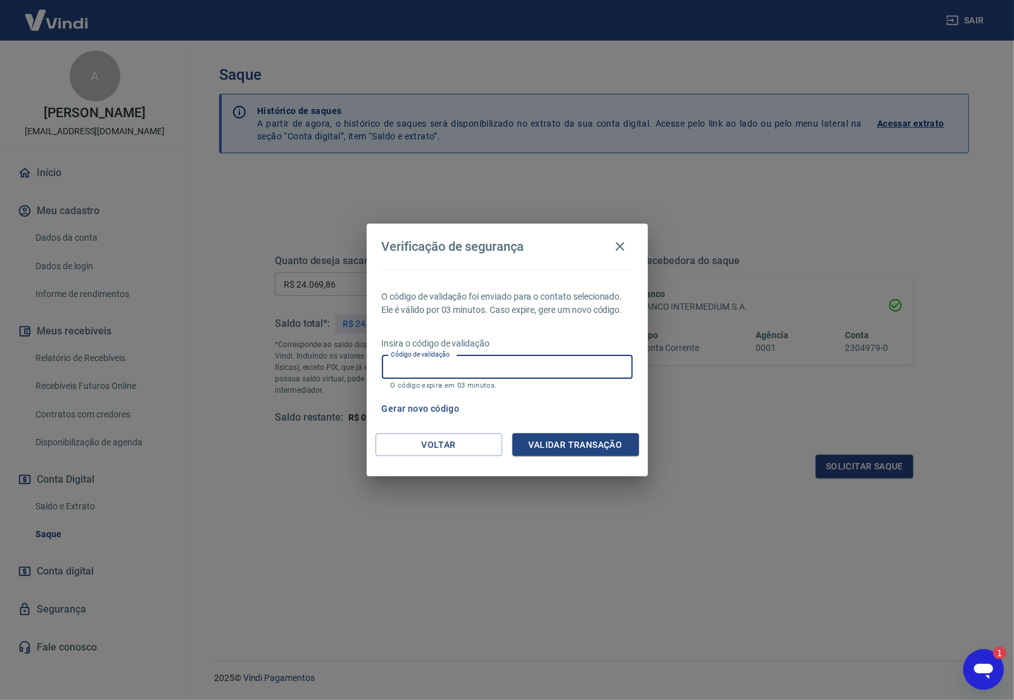
paste input "531164"
click at [597, 434] on button "Validar transação" at bounding box center [575, 444] width 127 height 23
